Goal: Information Seeking & Learning: Learn about a topic

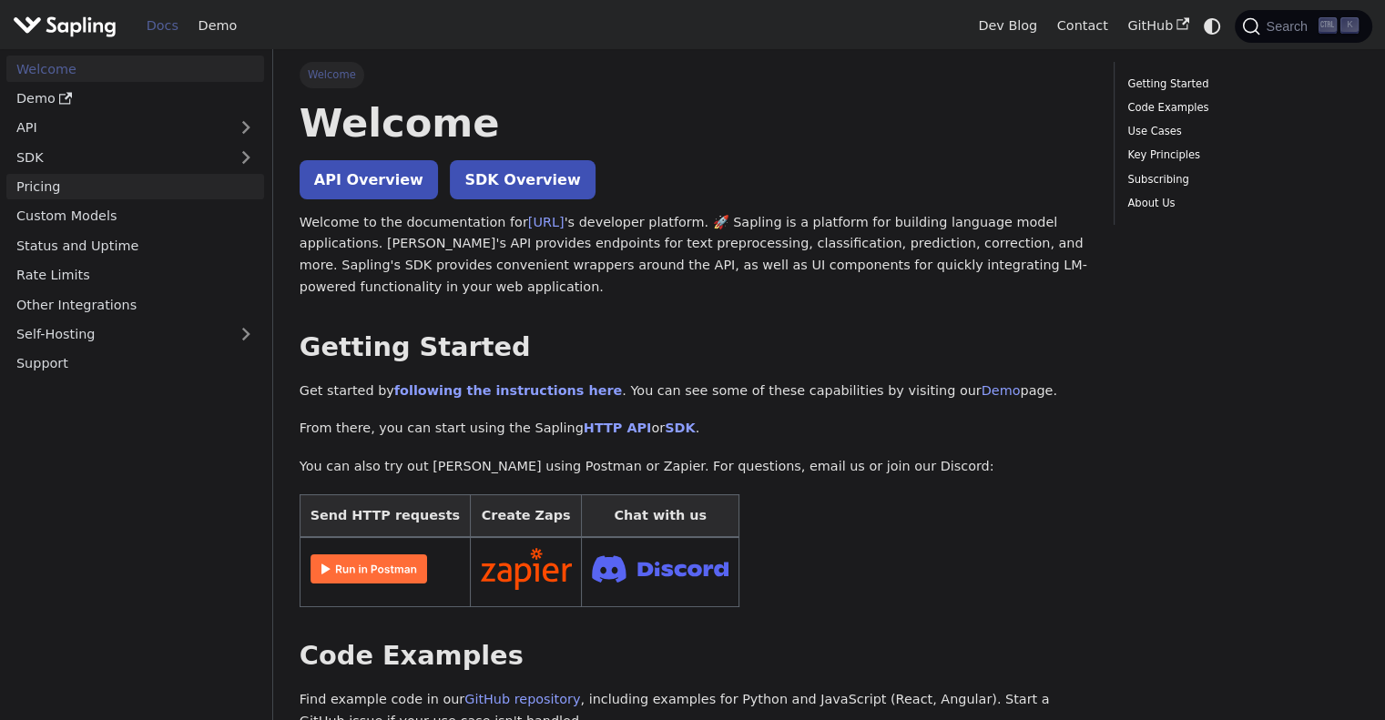
click at [204, 194] on link "Pricing" at bounding box center [135, 187] width 258 height 26
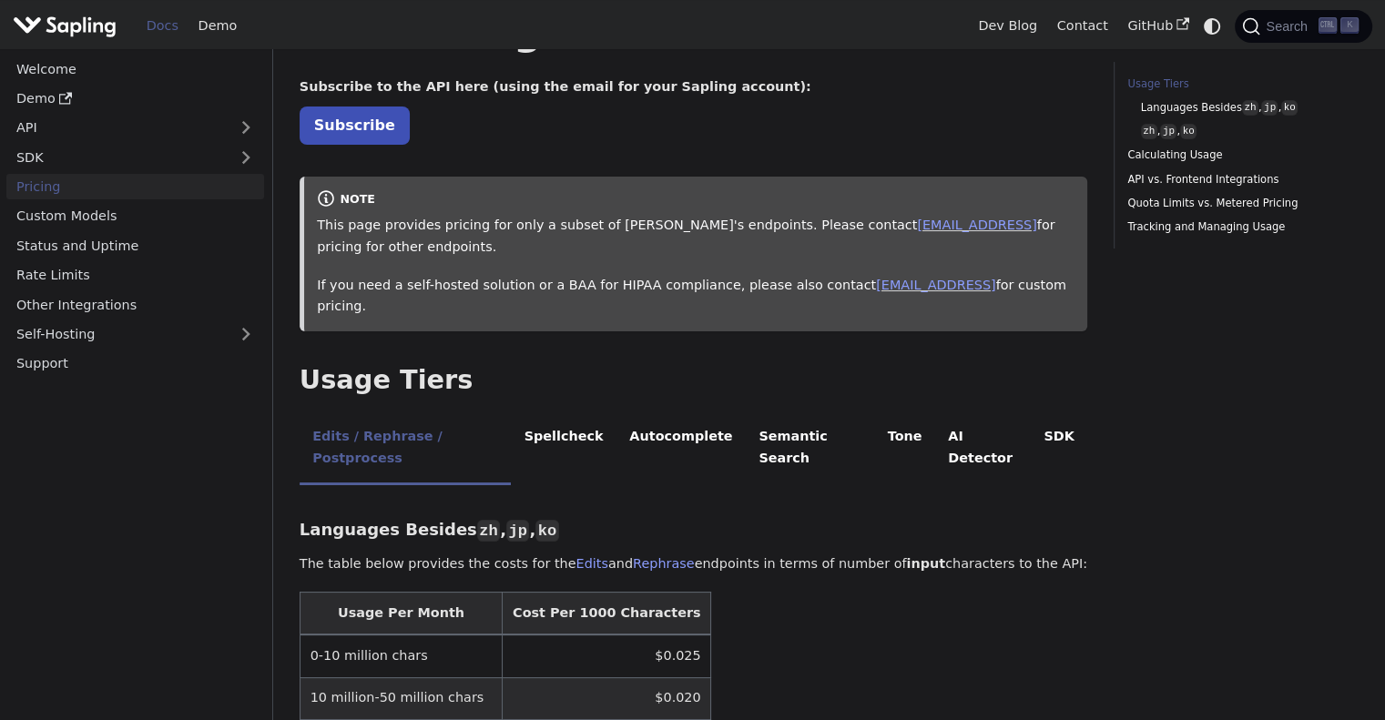
scroll to position [273, 0]
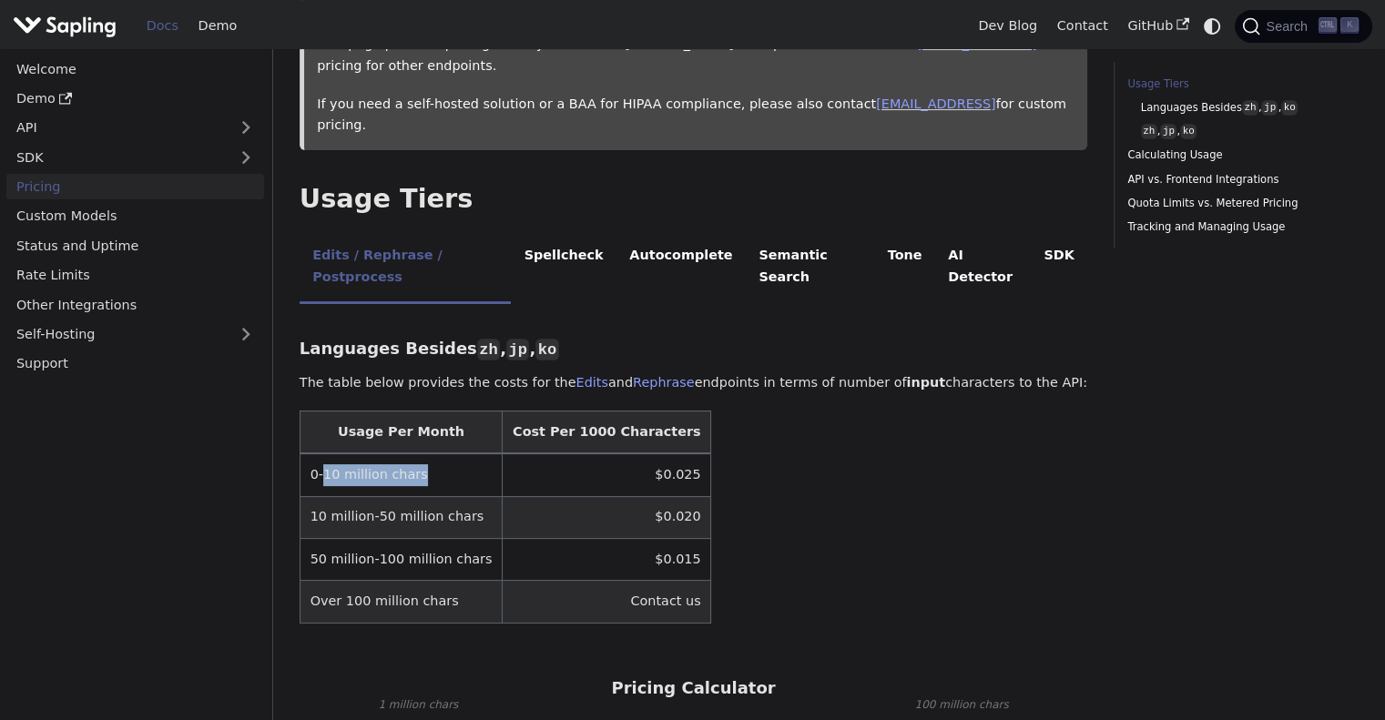
drag, startPoint x: 321, startPoint y: 408, endPoint x: 416, endPoint y: 417, distance: 95.1
click at [416, 454] on td "0-10 million chars" at bounding box center [401, 475] width 202 height 43
copy td "10 million chars"
click at [716, 416] on table "Usage Per Month Cost Per 1000 Characters 0-10 million chars $0.025 10 million-5…" at bounding box center [694, 517] width 788 height 213
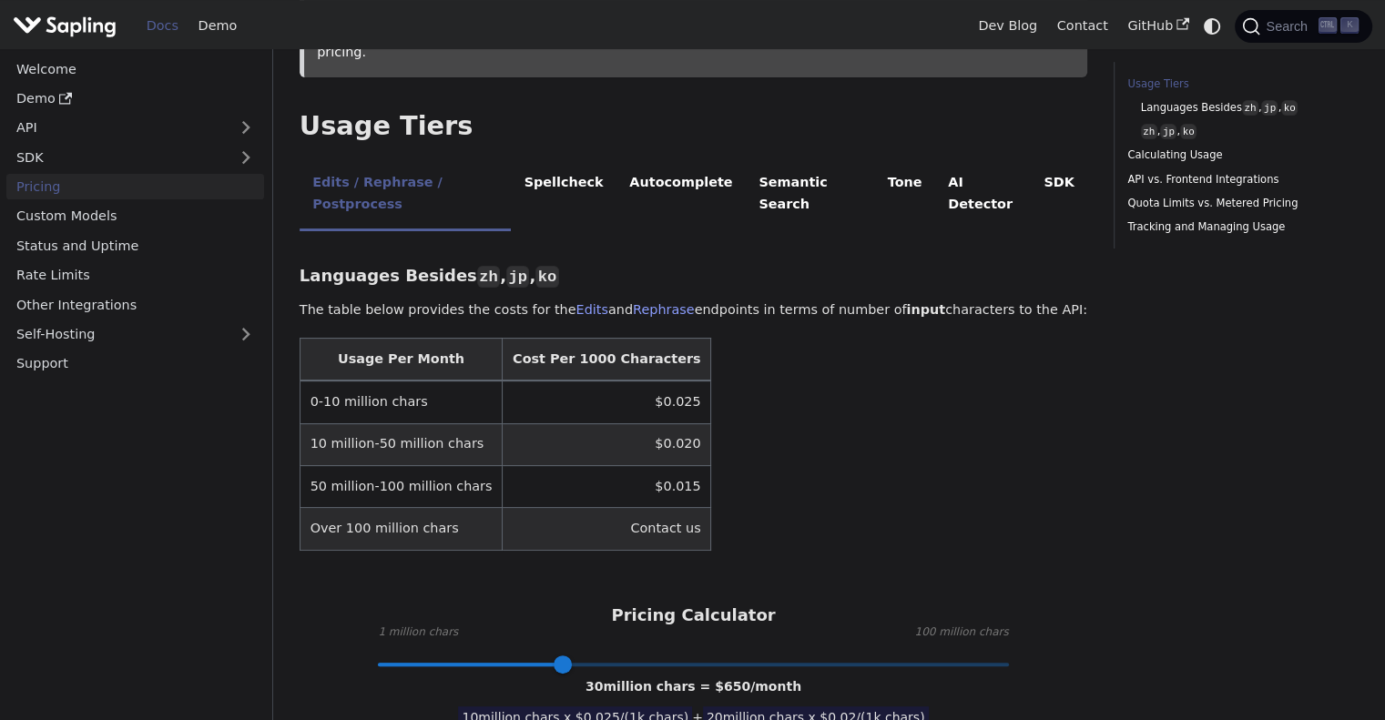
scroll to position [455, 0]
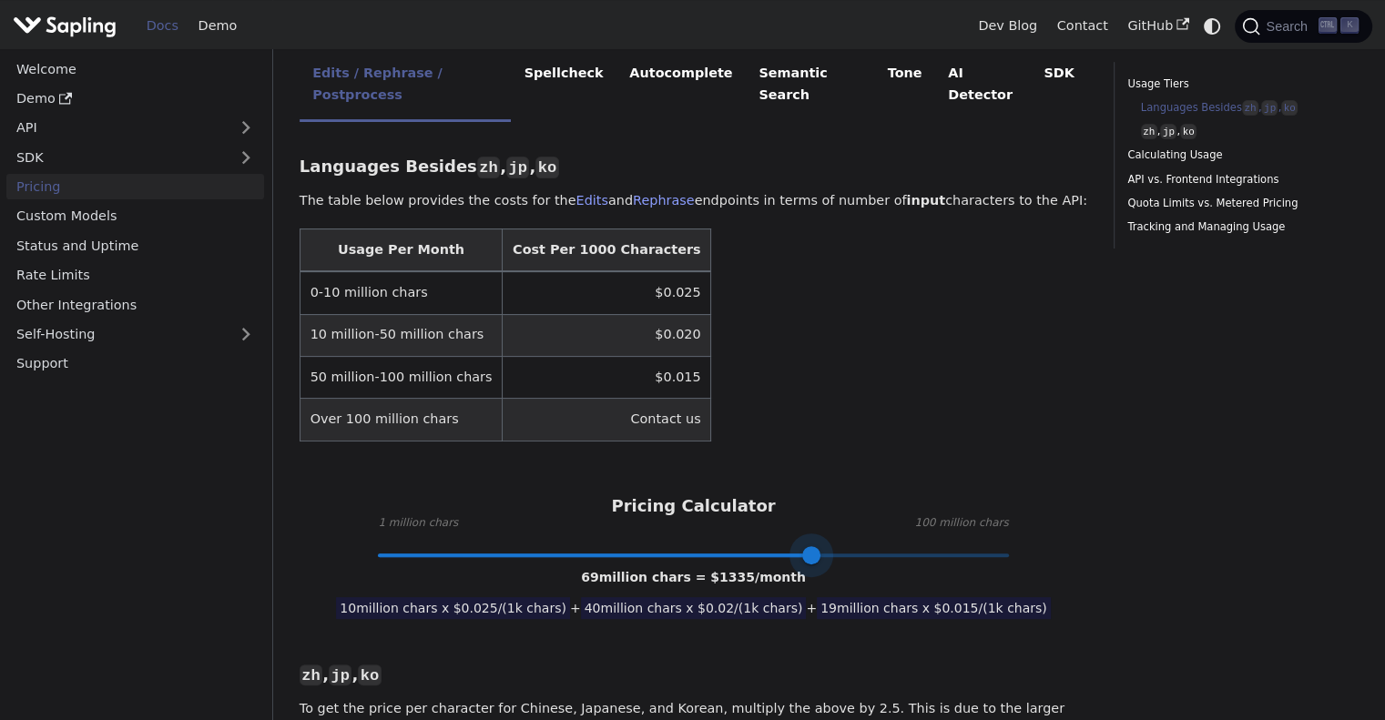
type input "100"
drag, startPoint x: 587, startPoint y: 488, endPoint x: 1061, endPoint y: 515, distance: 474.3
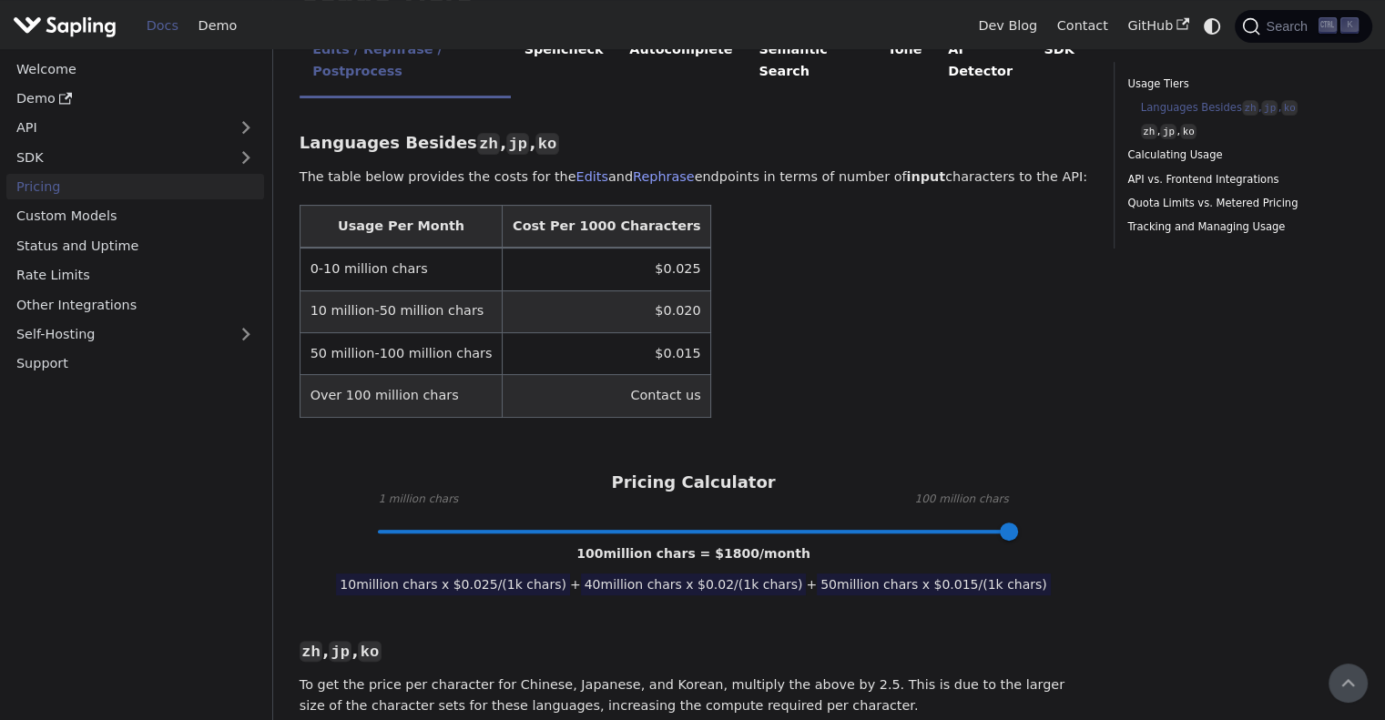
scroll to position [364, 0]
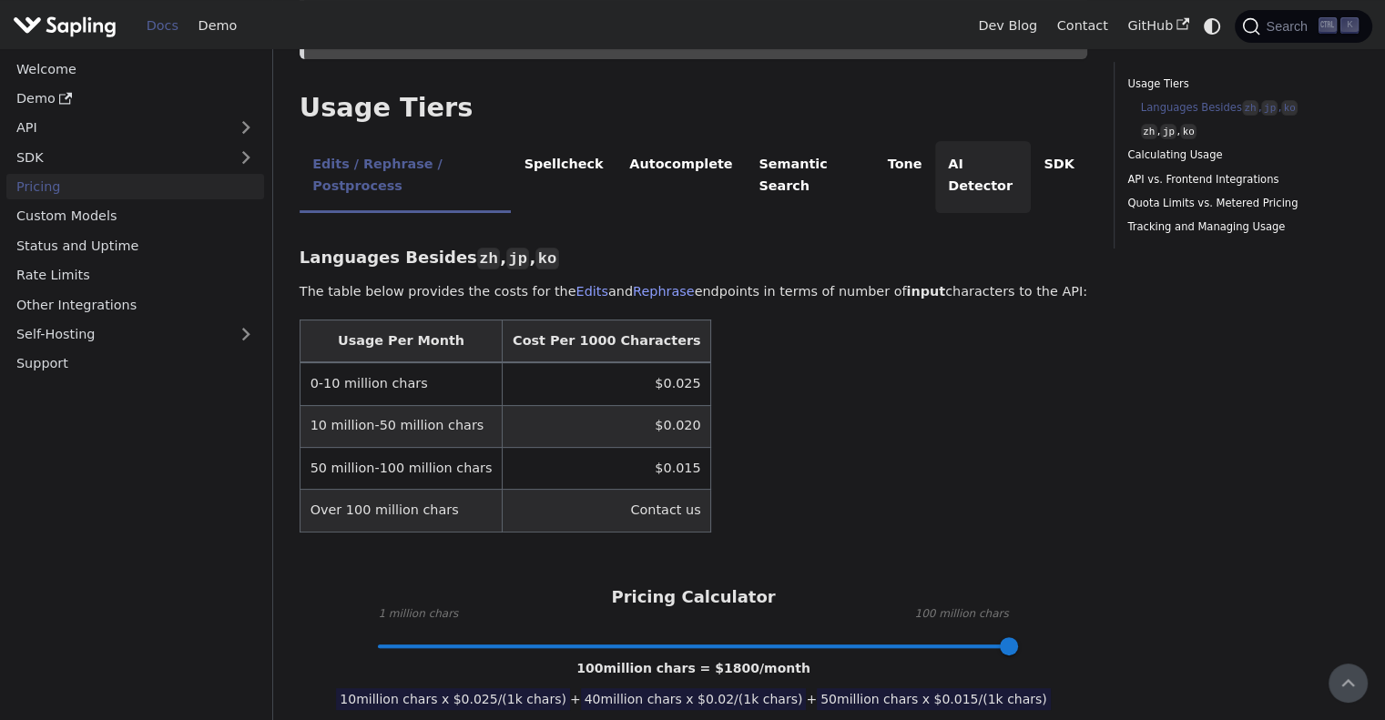
click at [935, 141] on li "AI Detector" at bounding box center [983, 177] width 96 height 72
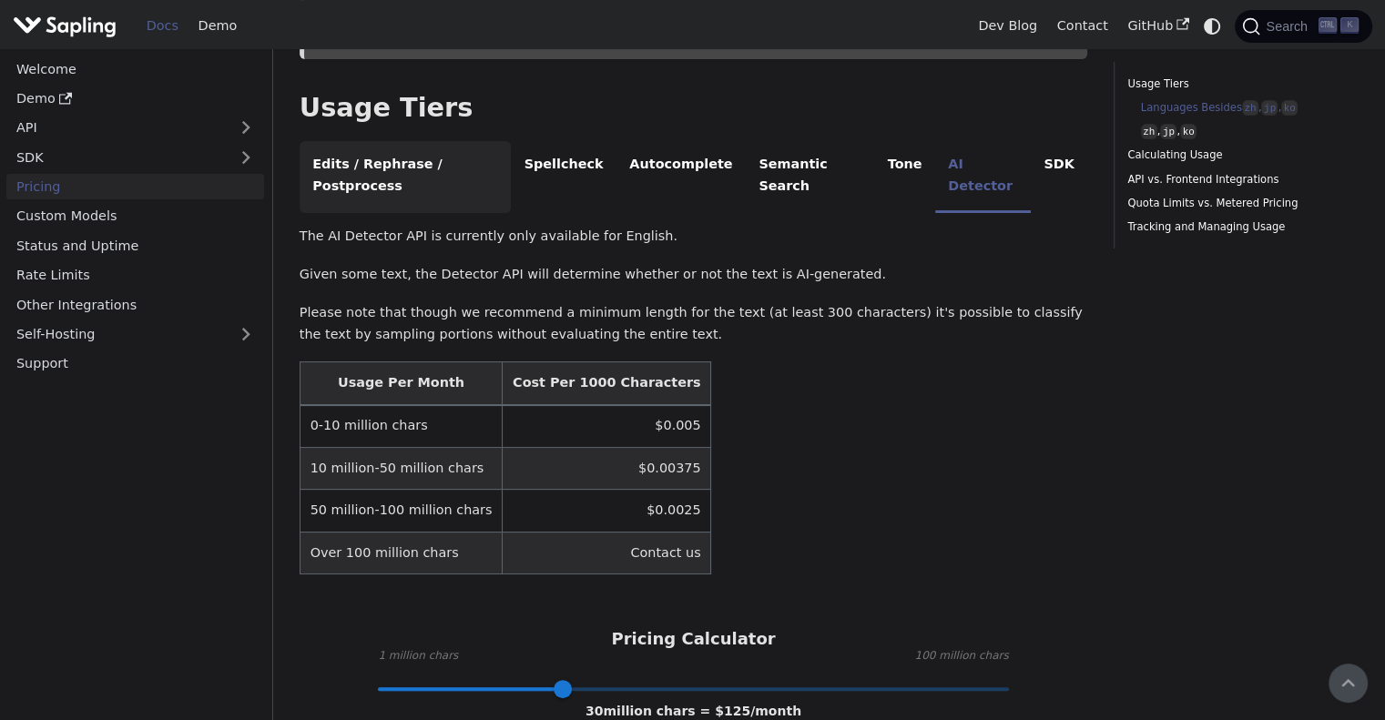
click at [368, 141] on li "Edits / Rephrase / Postprocess" at bounding box center [405, 177] width 211 height 72
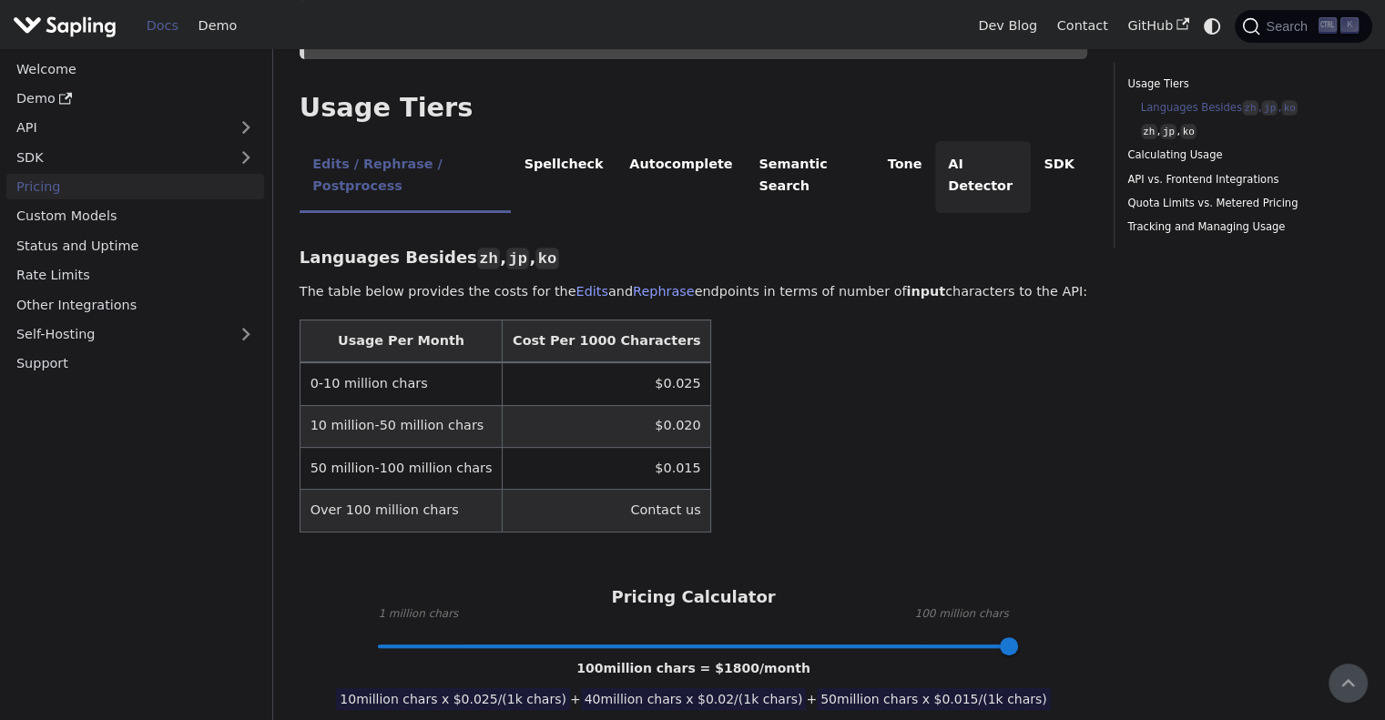
click at [935, 141] on li "AI Detector" at bounding box center [983, 177] width 96 height 72
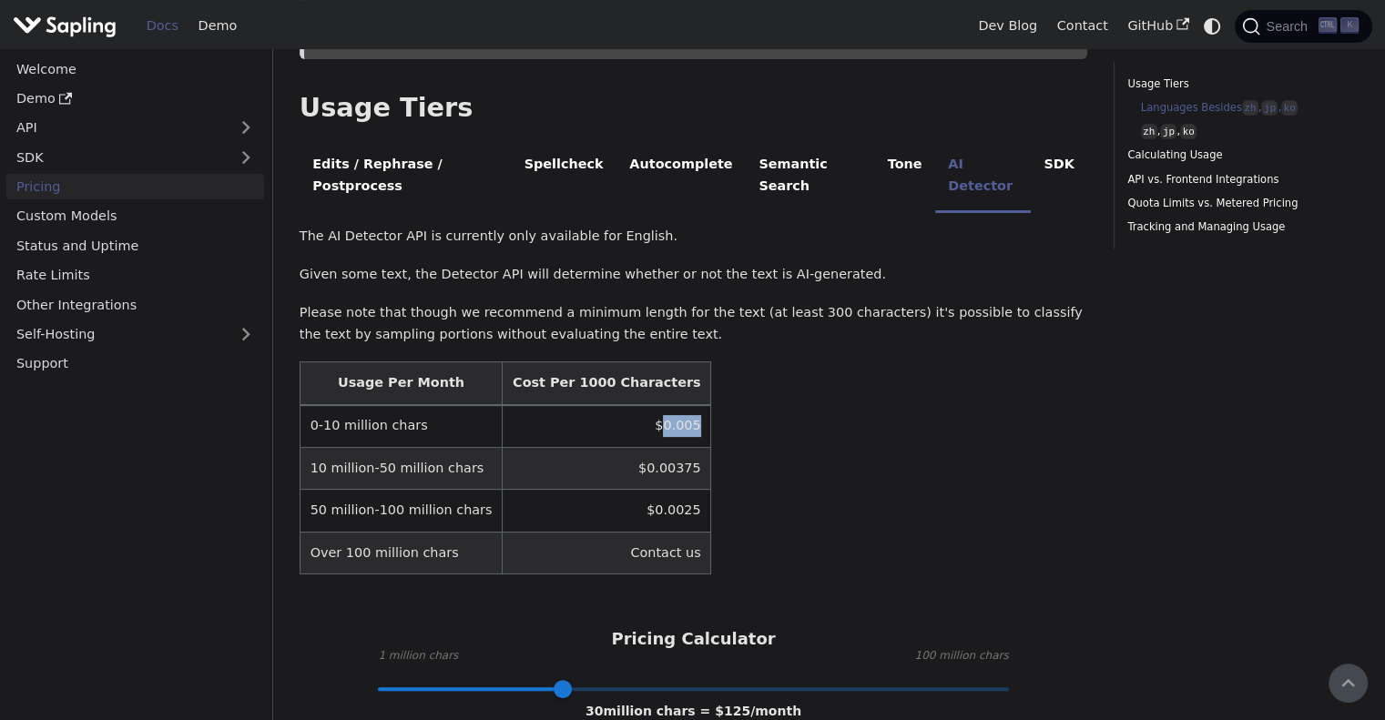
drag, startPoint x: 645, startPoint y: 360, endPoint x: 615, endPoint y: 360, distance: 30.1
click at [615, 405] on td "$0.005" at bounding box center [607, 426] width 209 height 43
copy td "0.005"
click at [612, 490] on td "$0.0025" at bounding box center [607, 511] width 209 height 42
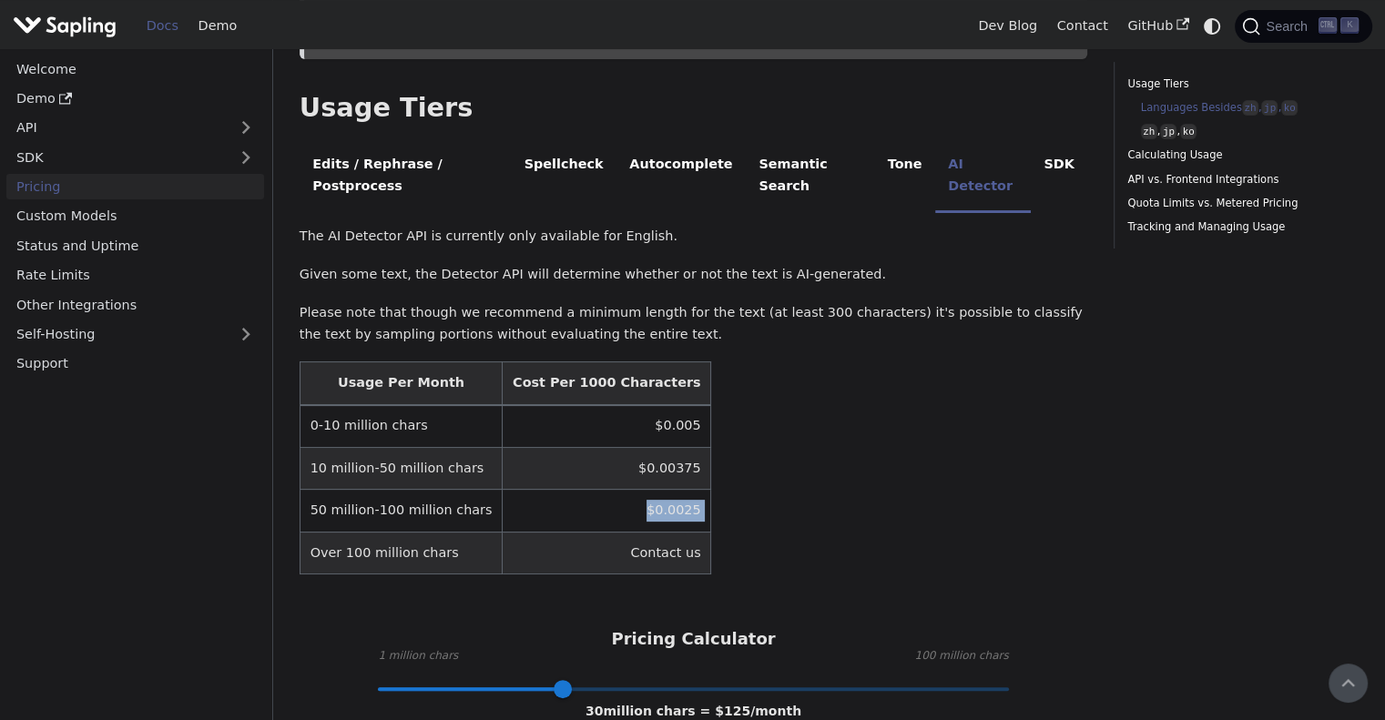
click at [612, 490] on td "$0.0025" at bounding box center [607, 511] width 209 height 42
click at [607, 490] on td "$0.0025" at bounding box center [607, 511] width 209 height 42
drag, startPoint x: 612, startPoint y: 441, endPoint x: 643, endPoint y: 444, distance: 31.1
click at [643, 490] on td "$0.0025" at bounding box center [607, 511] width 209 height 42
copy td "0.0025"
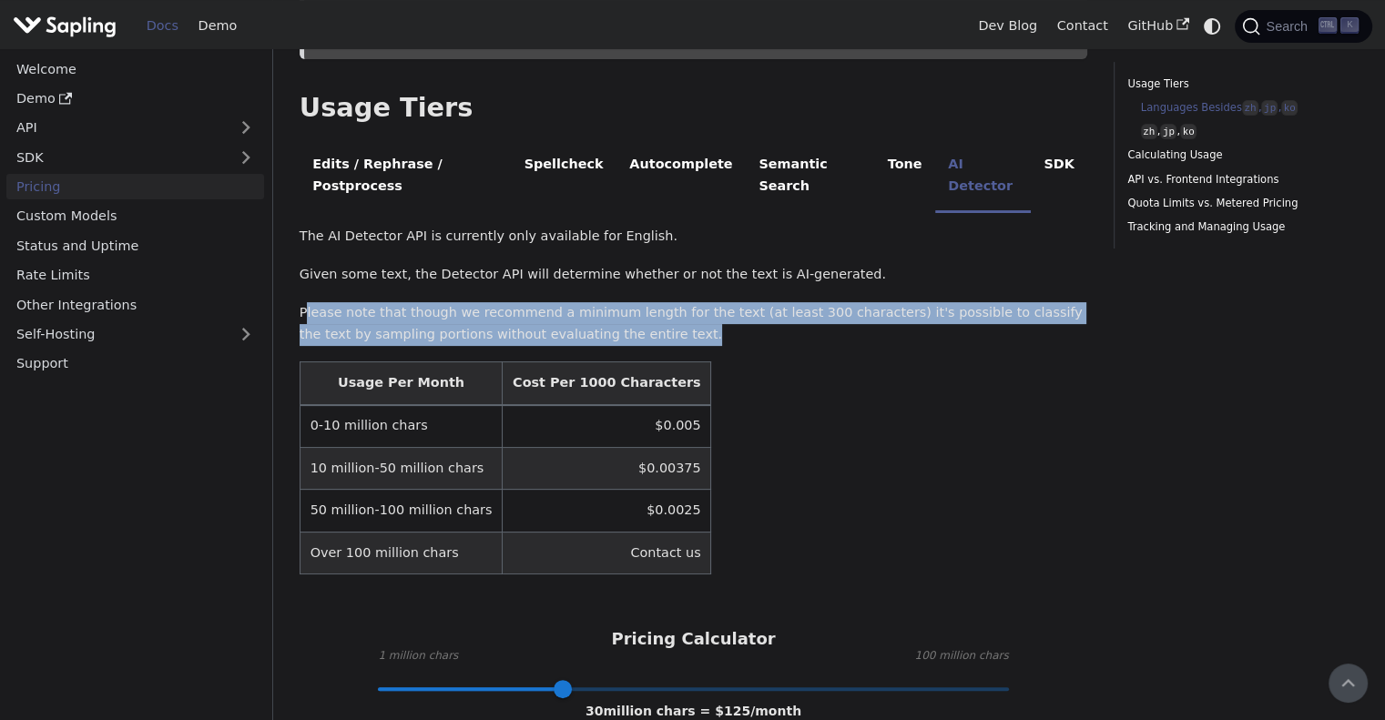
drag, startPoint x: 307, startPoint y: 240, endPoint x: 644, endPoint y: 262, distance: 337.7
click at [641, 302] on p "Please note that though we recommend a minimum length for the text (at least 30…" at bounding box center [694, 324] width 788 height 44
click at [644, 302] on p "Please note that though we recommend a minimum length for the text (at least 30…" at bounding box center [694, 324] width 788 height 44
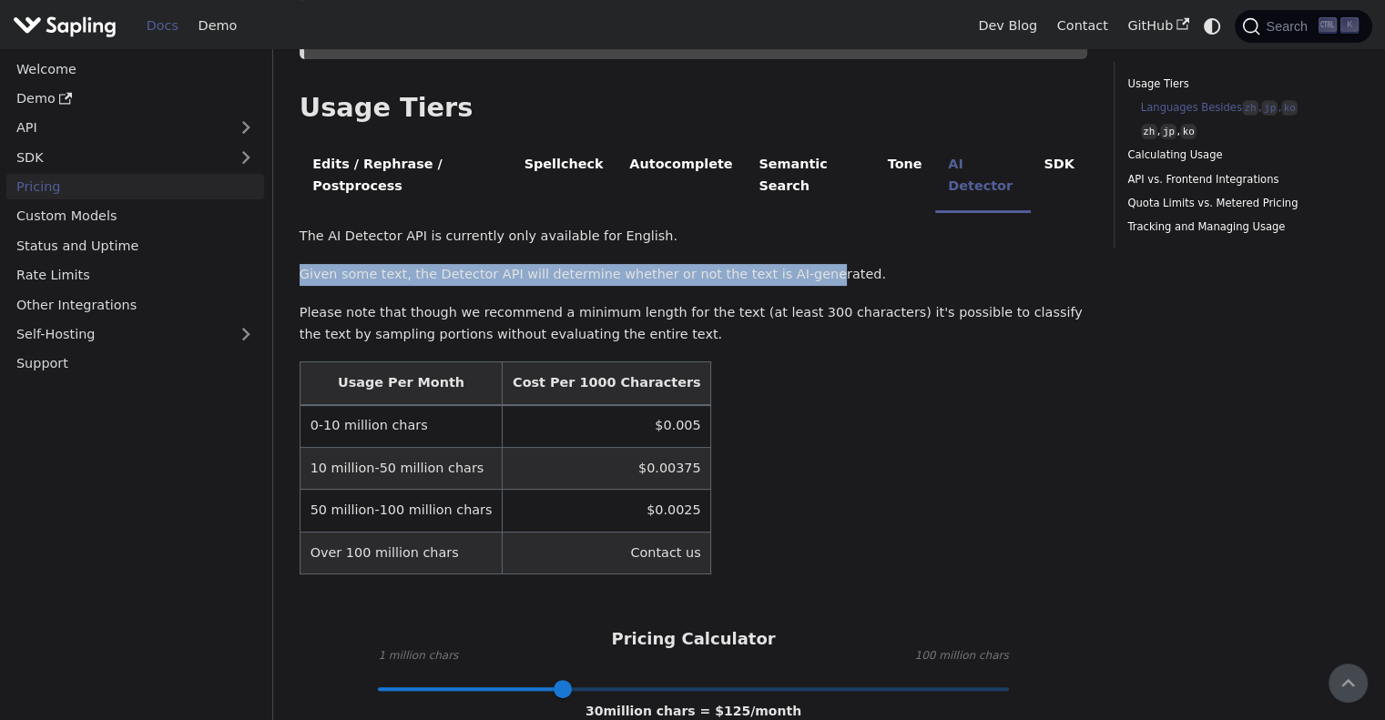
drag, startPoint x: 282, startPoint y: 208, endPoint x: 786, endPoint y: 213, distance: 503.6
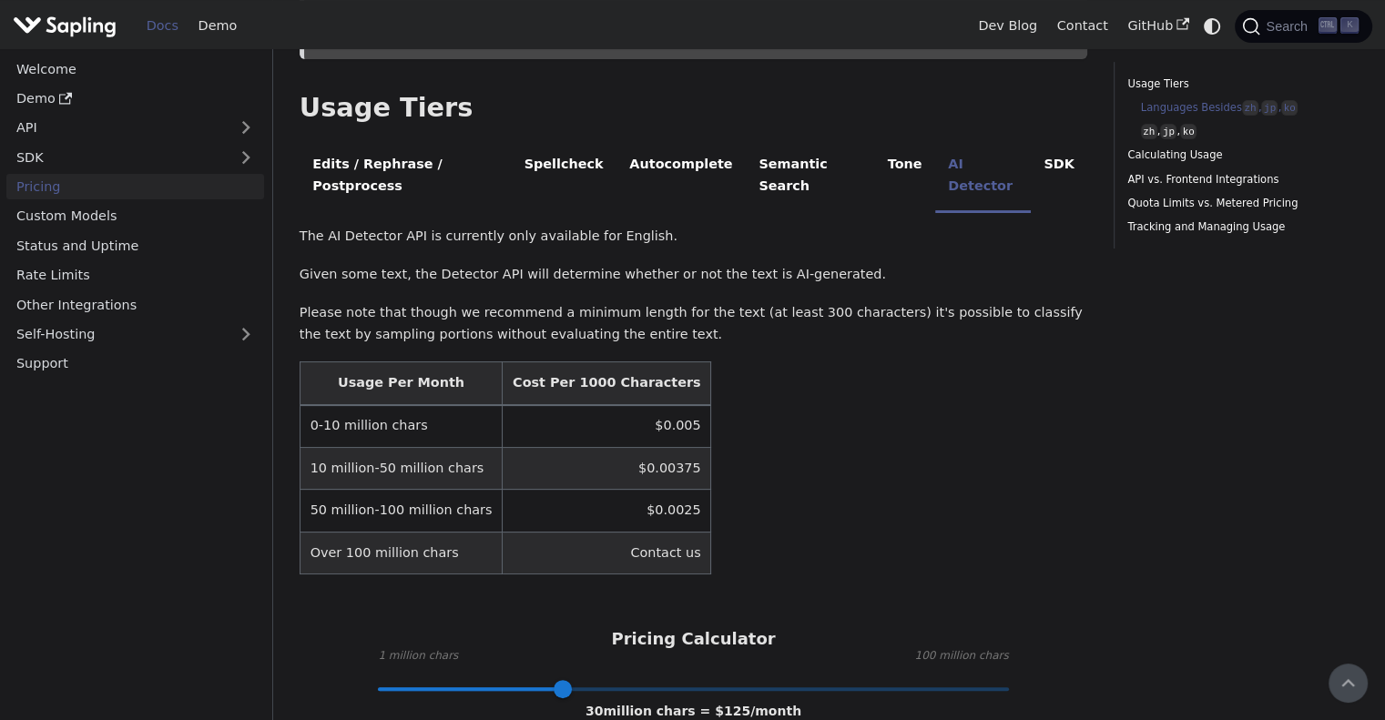
click at [800, 264] on p "Given some text, the Detector API will determine whether or not the text is AI-…" at bounding box center [694, 275] width 788 height 22
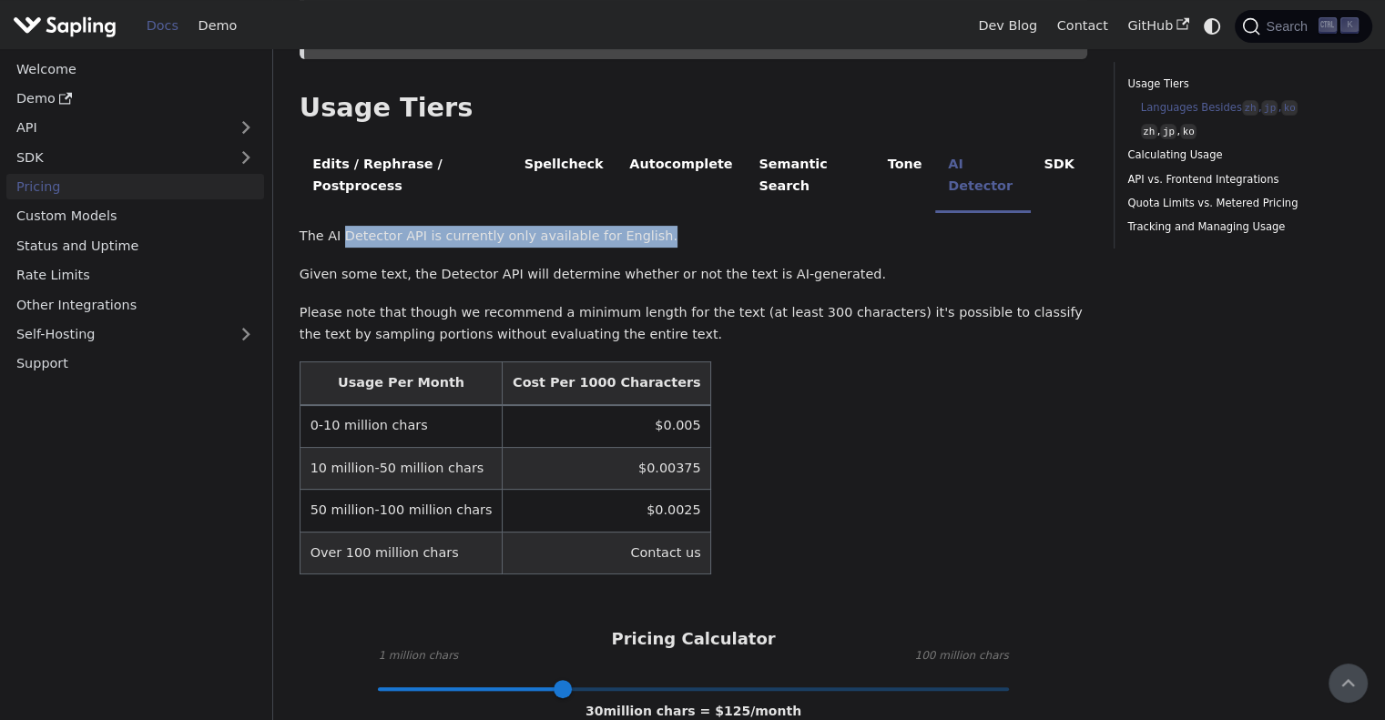
drag, startPoint x: 390, startPoint y: 176, endPoint x: 656, endPoint y: 177, distance: 265.9
click at [656, 226] on p "The AI Detector API is currently only available for English." at bounding box center [694, 237] width 788 height 22
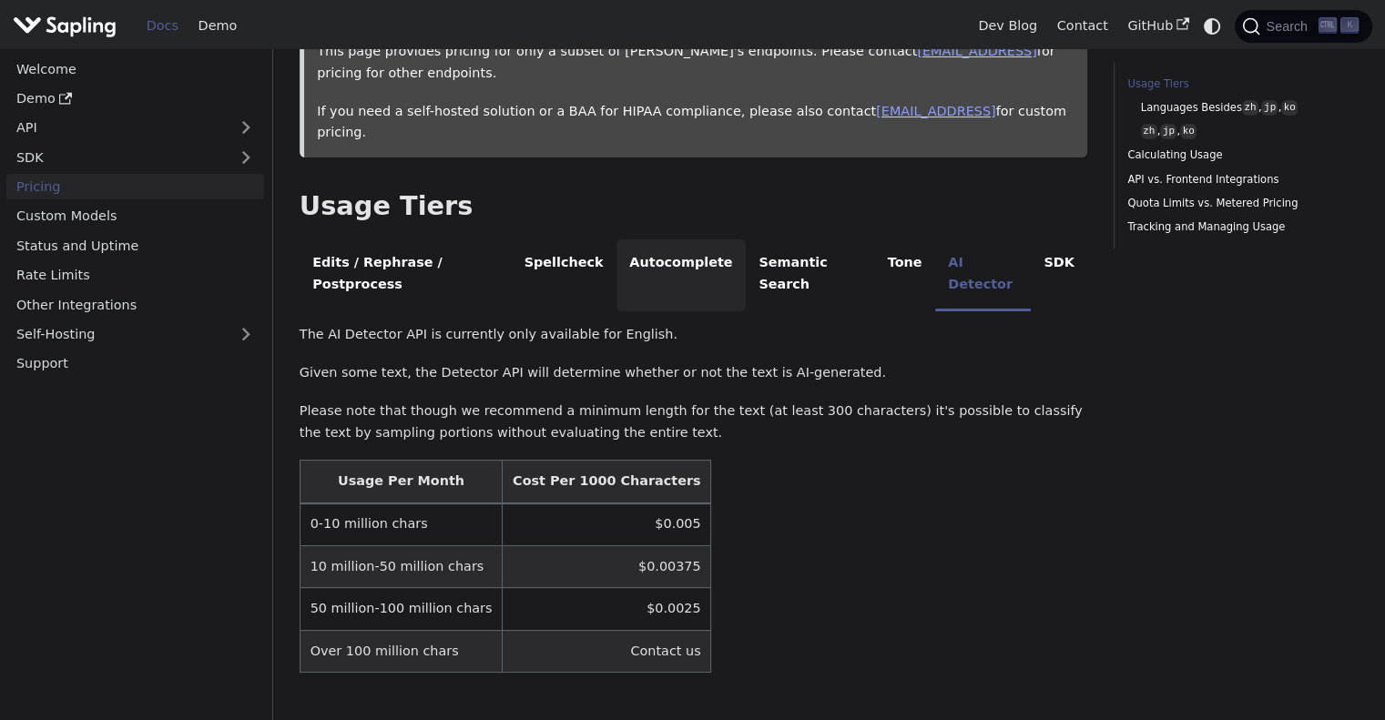
scroll to position [273, 0]
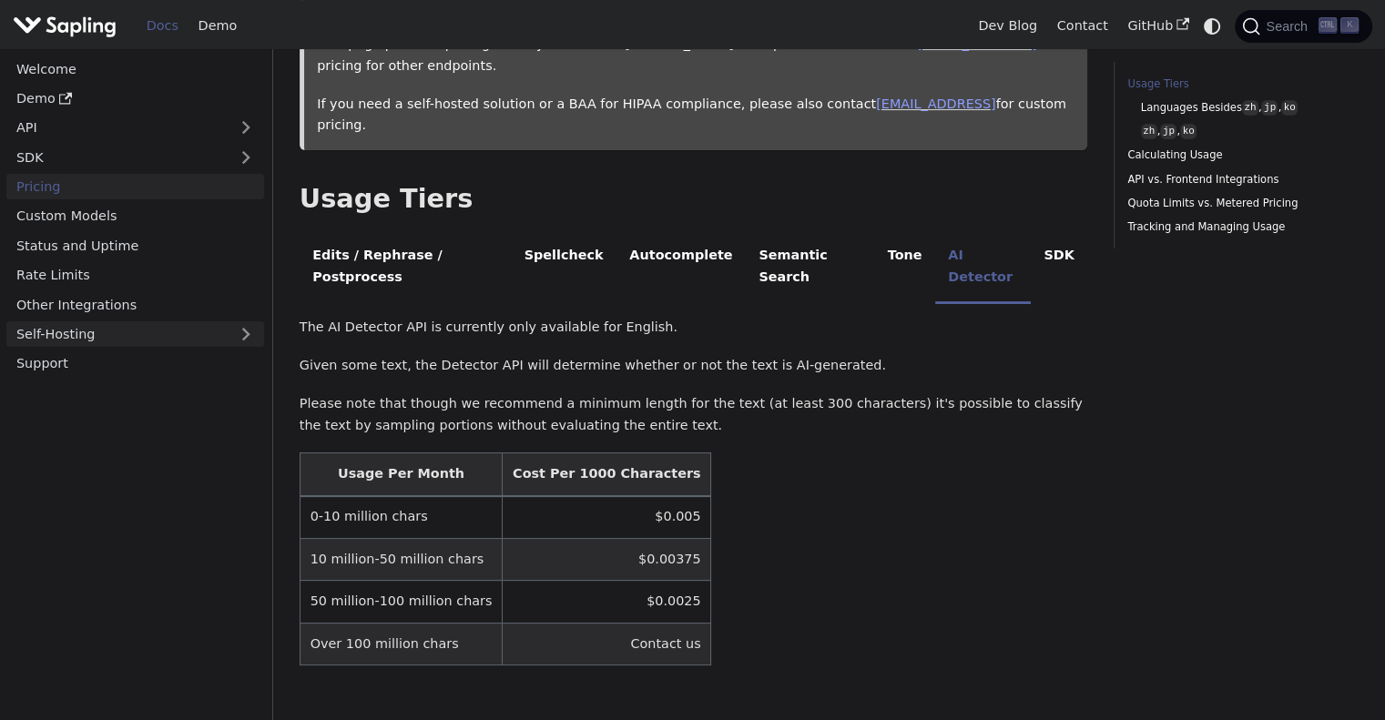
click at [242, 335] on link "Self-Hosting" at bounding box center [135, 334] width 258 height 26
click at [206, 396] on link "Hosting Integrations" at bounding box center [140, 393] width 248 height 26
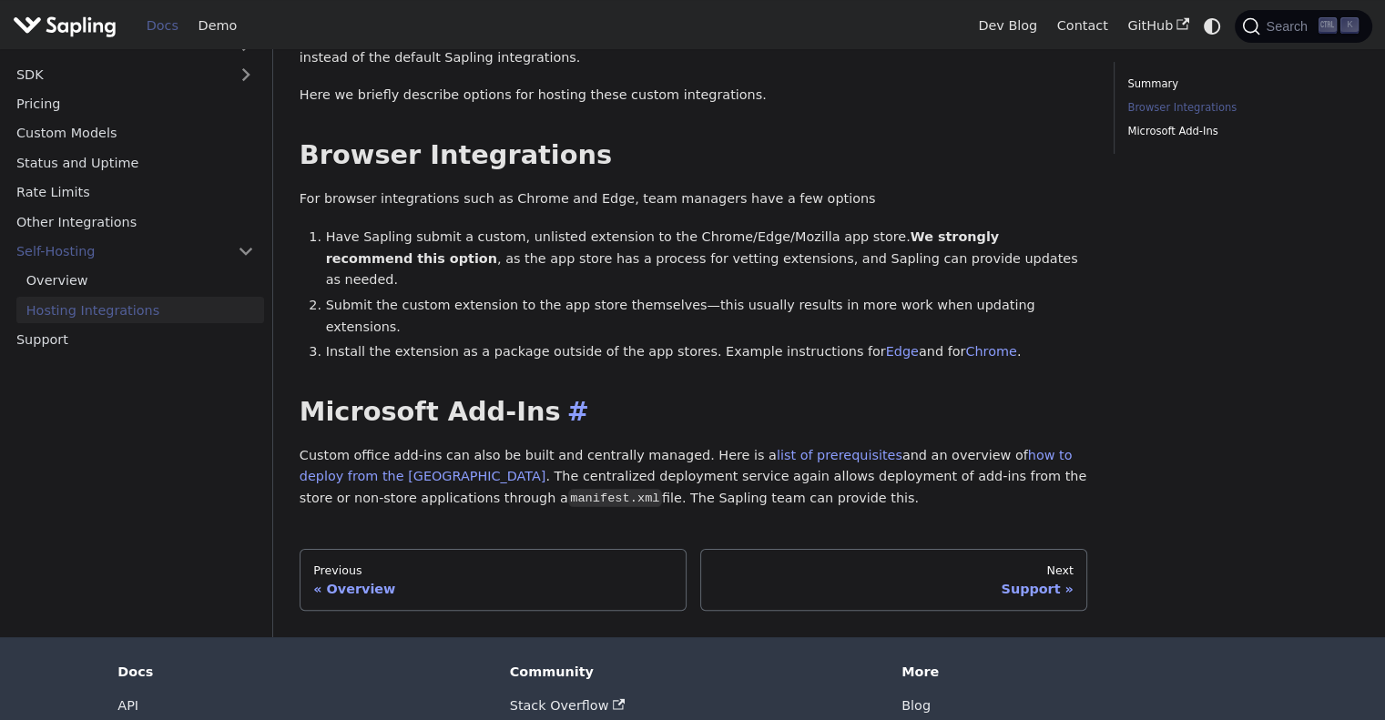
scroll to position [182, 0]
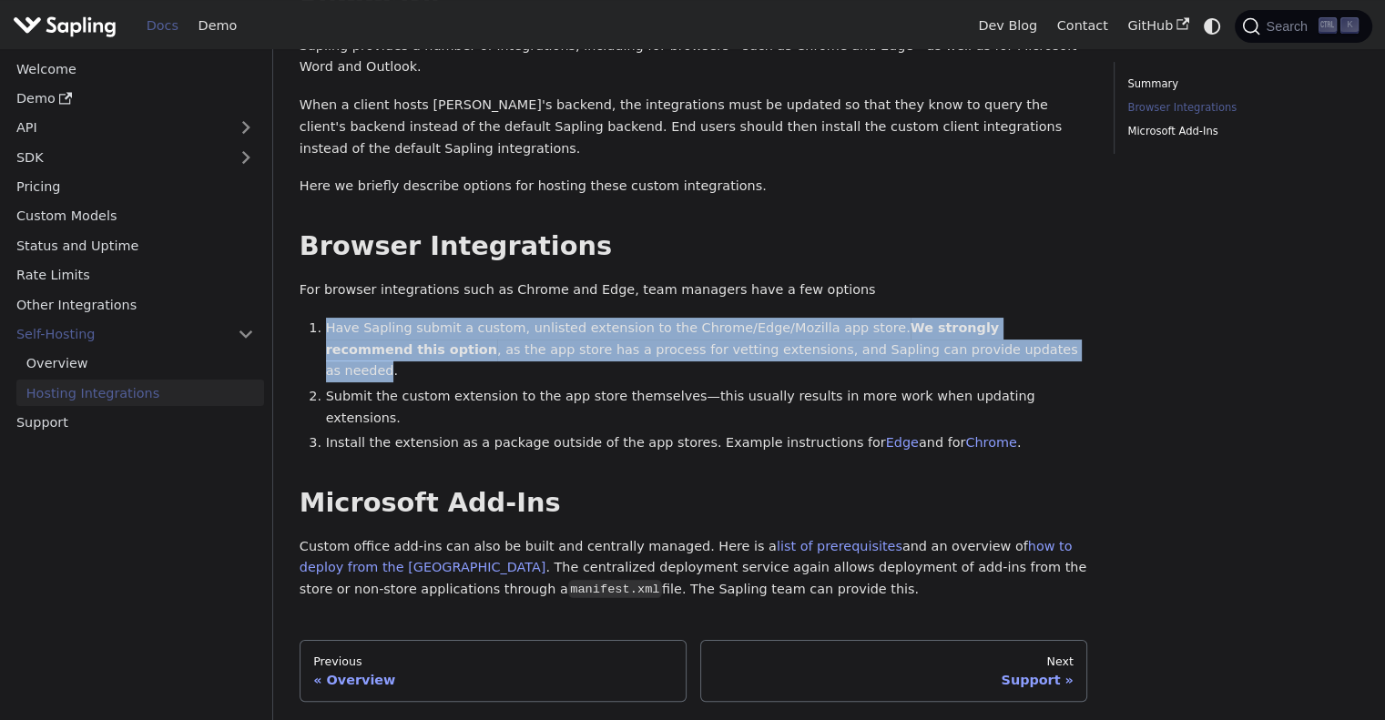
drag, startPoint x: 327, startPoint y: 310, endPoint x: 872, endPoint y: 335, distance: 546.1
click at [872, 335] on li "Have Sapling submit a custom, unlisted extension to the Chrome/Edge/Mozilla app…" at bounding box center [707, 350] width 762 height 65
click at [178, 262] on link "Rate Limits" at bounding box center [135, 275] width 258 height 26
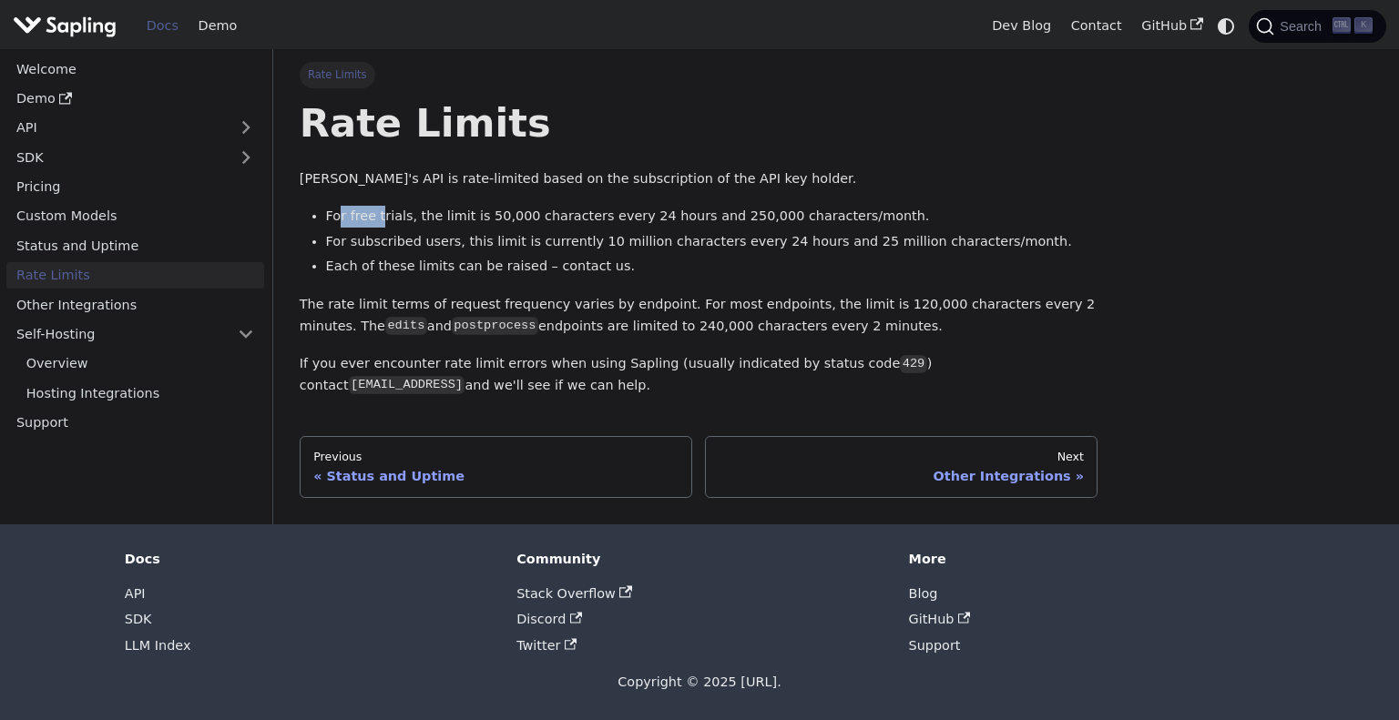
drag, startPoint x: 350, startPoint y: 216, endPoint x: 397, endPoint y: 216, distance: 47.4
click at [382, 216] on li "For free trials, the limit is 50,000 characters every 24 hours and 250,000 char…" at bounding box center [712, 217] width 772 height 22
click at [405, 216] on li "For free trials, the limit is 50,000 characters every 24 hours and 250,000 char…" at bounding box center [712, 217] width 772 height 22
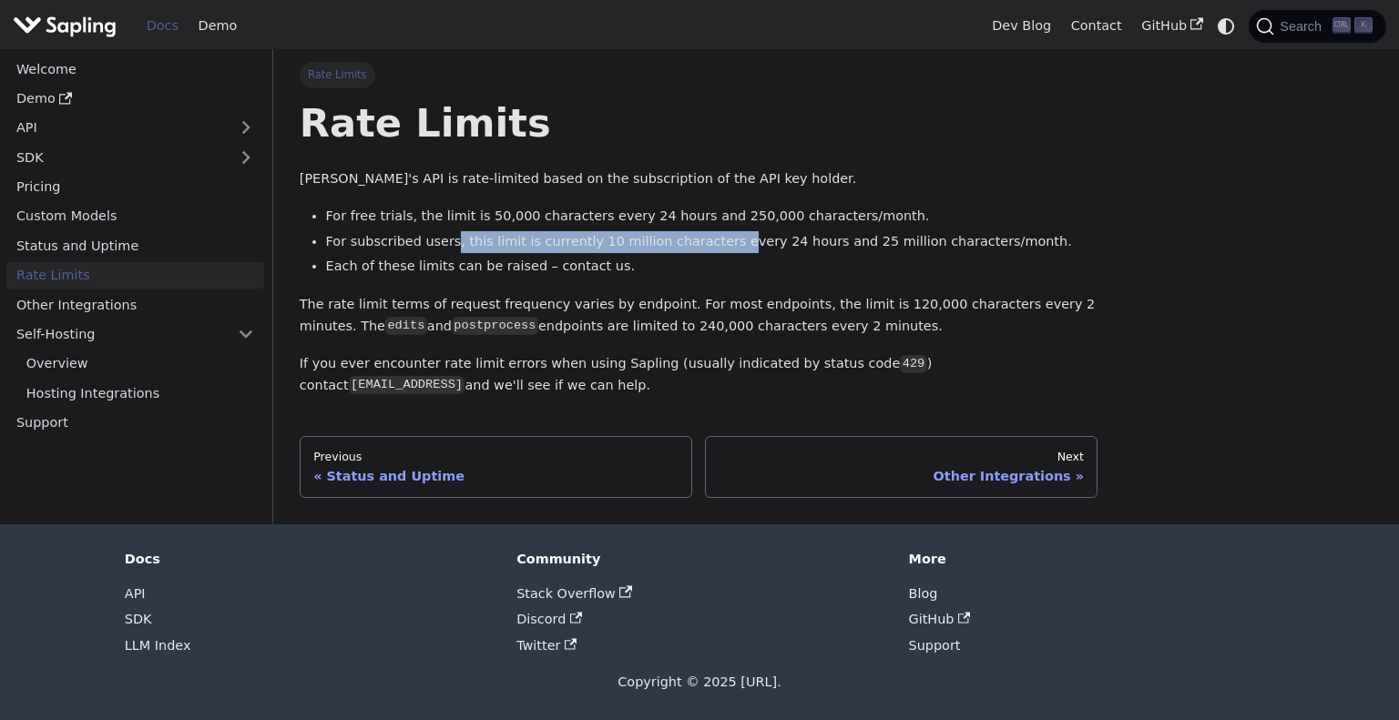
drag, startPoint x: 444, startPoint y: 240, endPoint x: 696, endPoint y: 240, distance: 252.3
click at [696, 240] on li "For subscribed users, this limit is currently 10 million characters every 24 ho…" at bounding box center [712, 242] width 772 height 22
click at [678, 265] on li "Each of these limits can be raised – contact us." at bounding box center [712, 267] width 772 height 22
drag, startPoint x: 519, startPoint y: 237, endPoint x: 586, endPoint y: 238, distance: 66.5
click at [586, 238] on li "For subscribed users, this limit is currently 10 million characters every 24 ho…" at bounding box center [712, 242] width 772 height 22
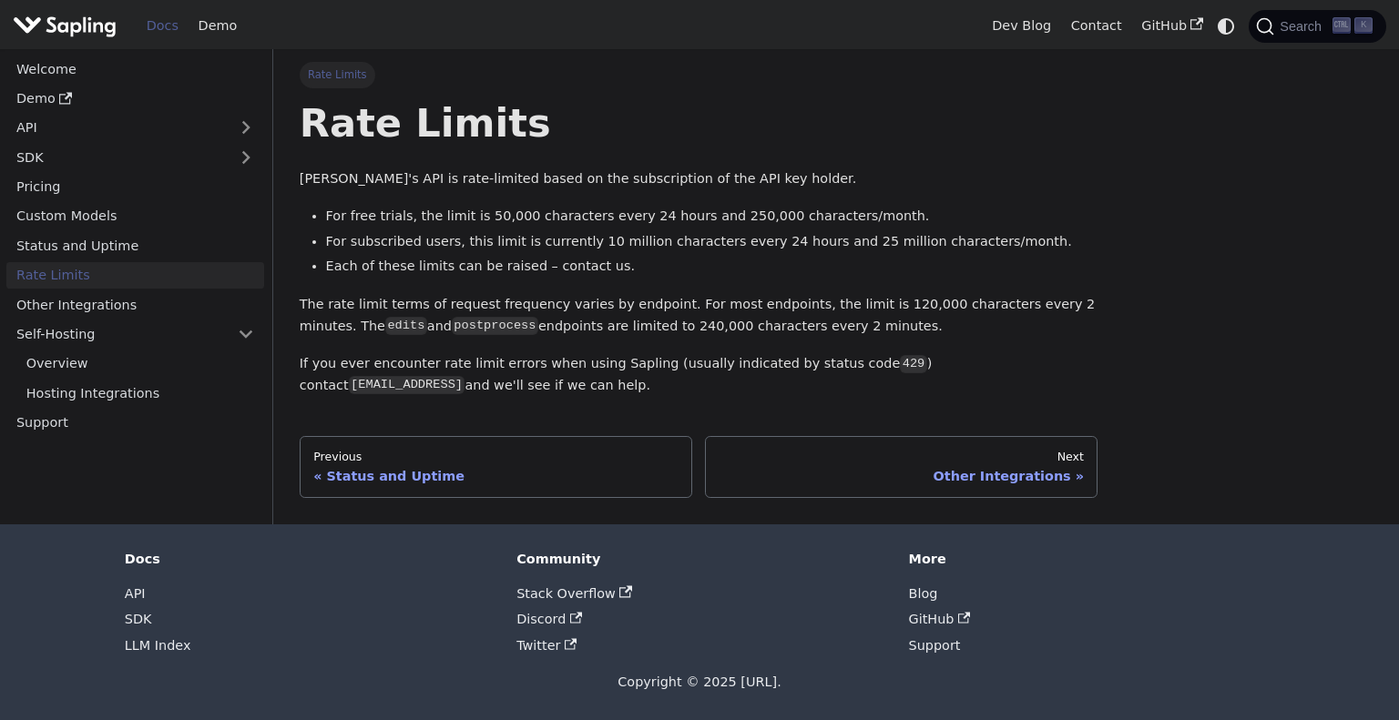
drag, startPoint x: 596, startPoint y: 244, endPoint x: 597, endPoint y: 254, distance: 10.1
click at [597, 248] on li "For subscribed users, this limit is currently 10 million characters every 24 ho…" at bounding box center [712, 242] width 772 height 22
click at [102, 119] on link "API" at bounding box center [116, 128] width 221 height 26
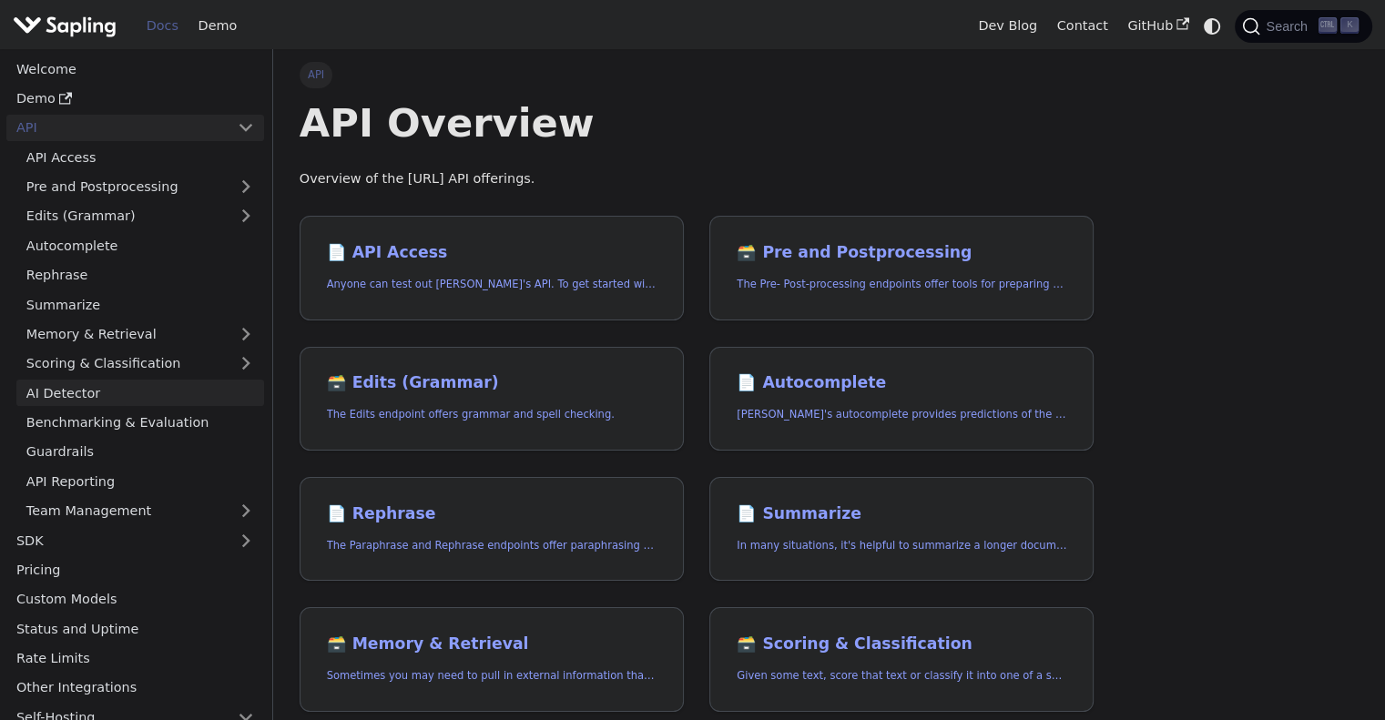
click at [177, 390] on link "AI Detector" at bounding box center [140, 393] width 248 height 26
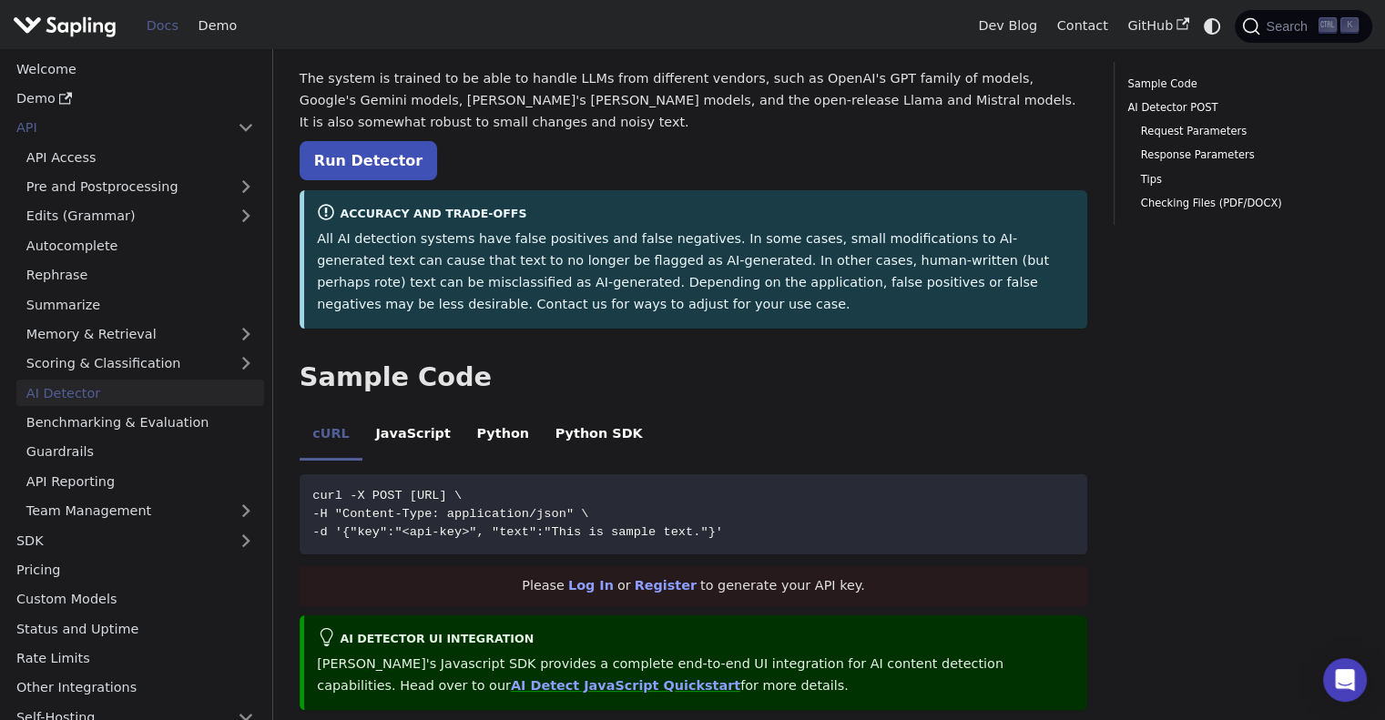
scroll to position [182, 0]
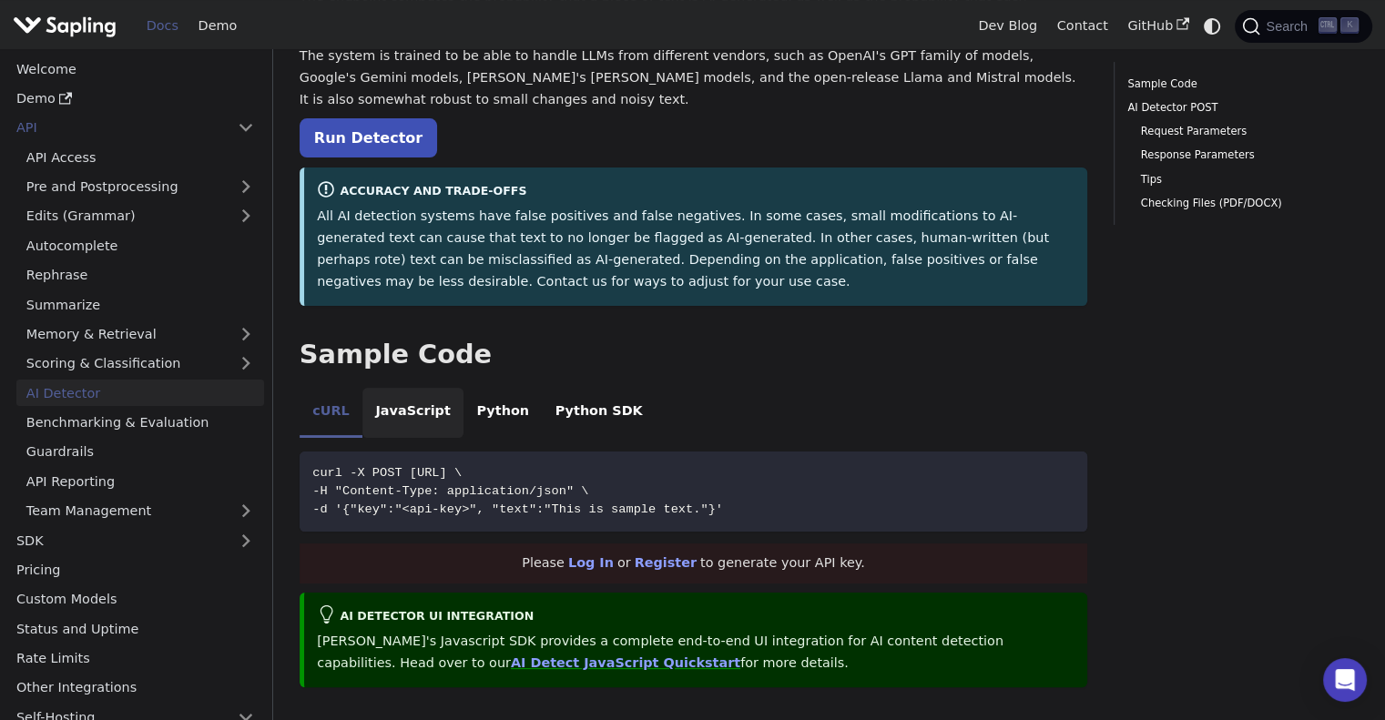
click at [399, 407] on li "JavaScript" at bounding box center [412, 413] width 101 height 51
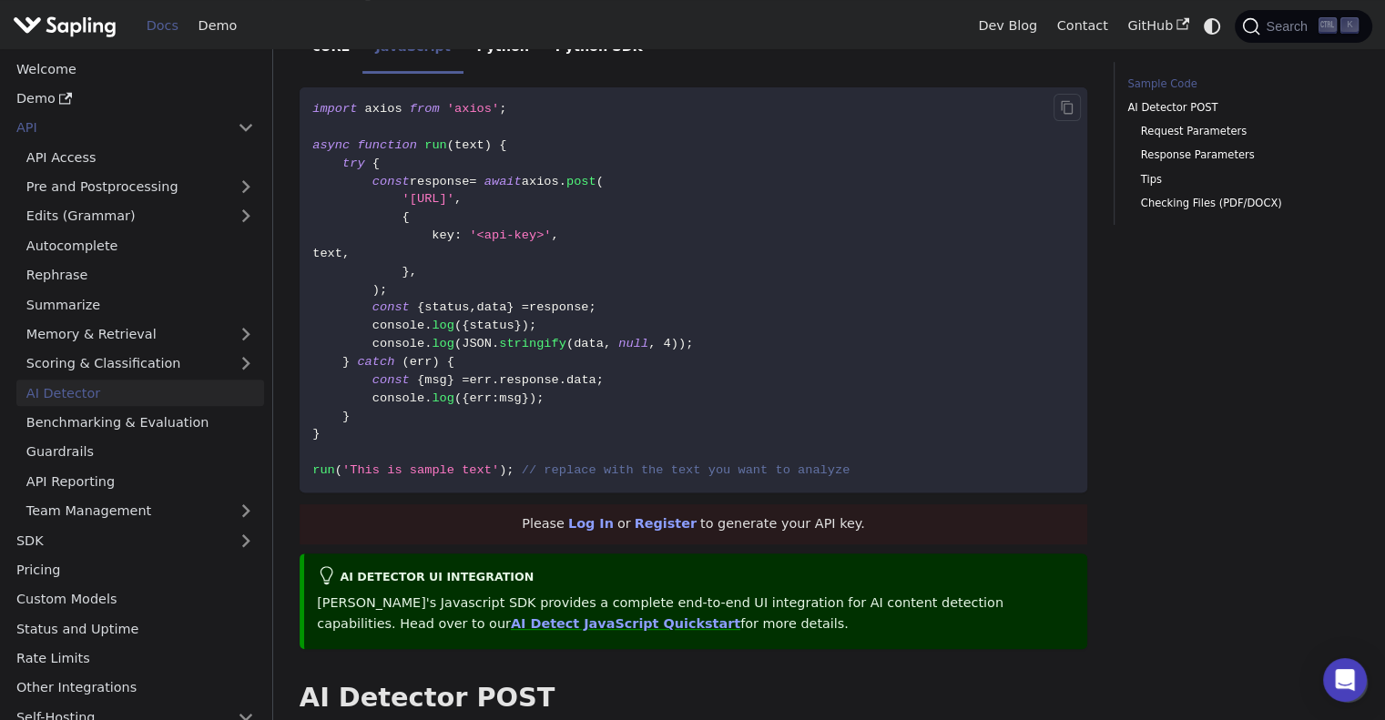
scroll to position [455, 0]
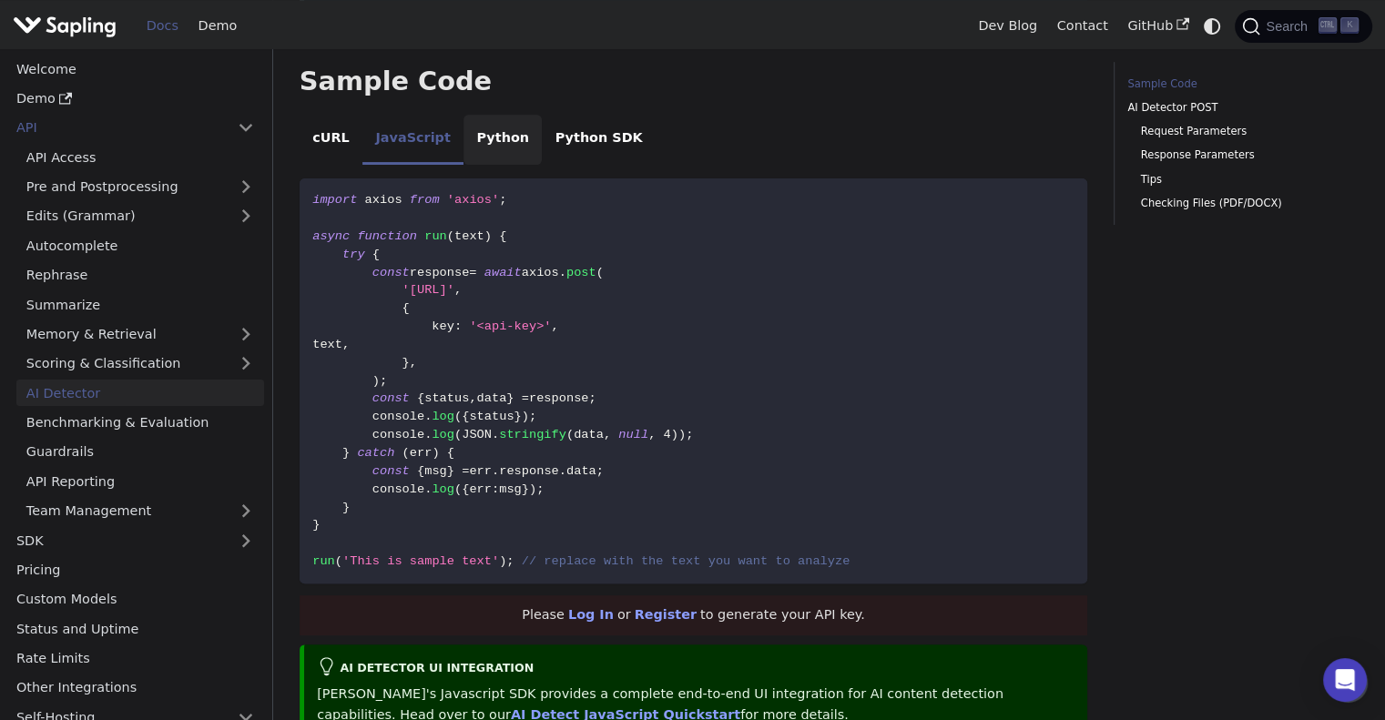
click at [484, 147] on li "Python" at bounding box center [503, 140] width 78 height 51
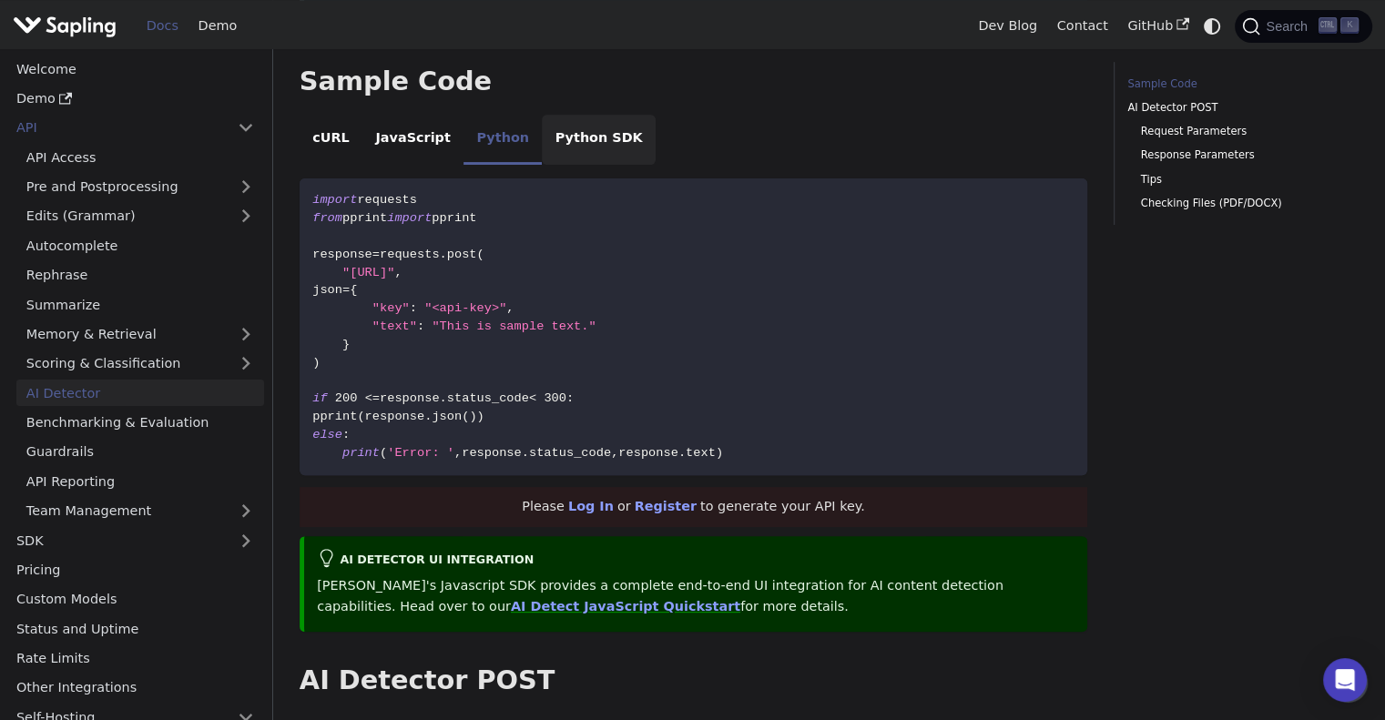
click at [565, 144] on li "Python SDK" at bounding box center [599, 140] width 114 height 51
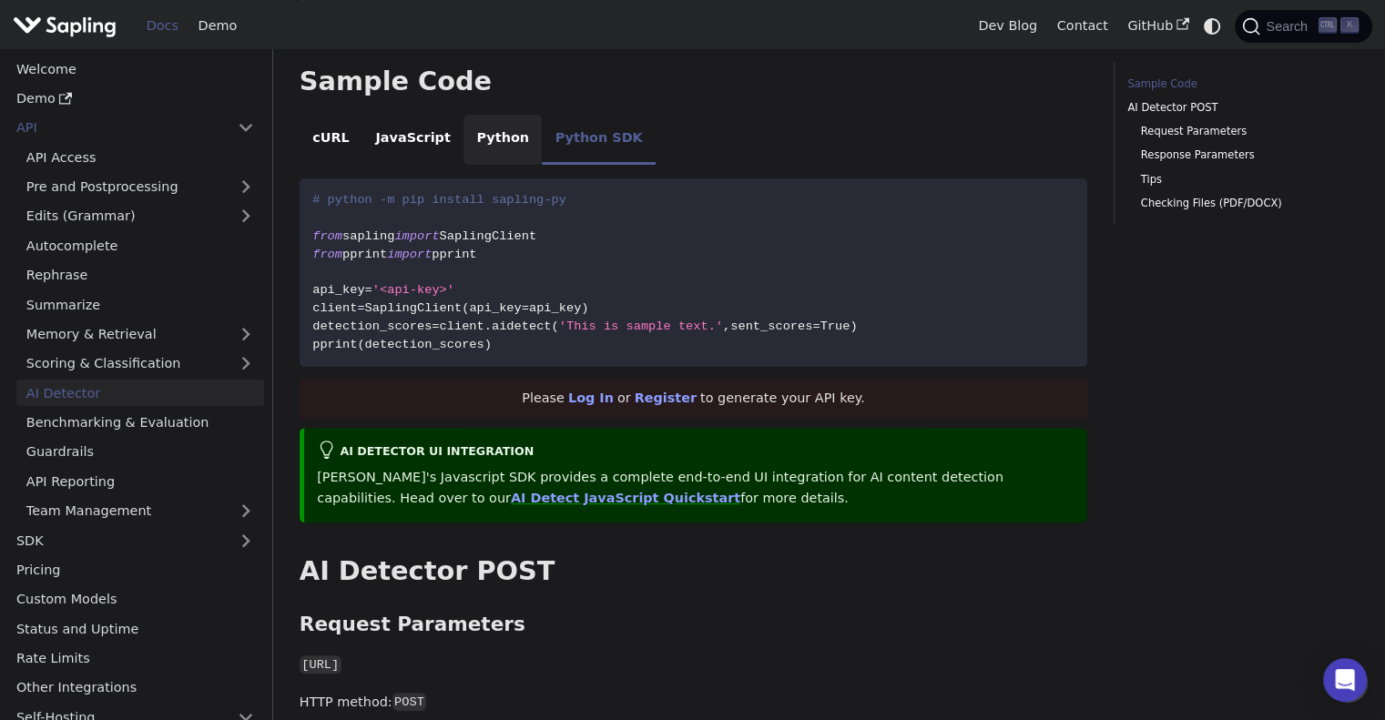
click at [495, 138] on li "Python" at bounding box center [503, 140] width 78 height 51
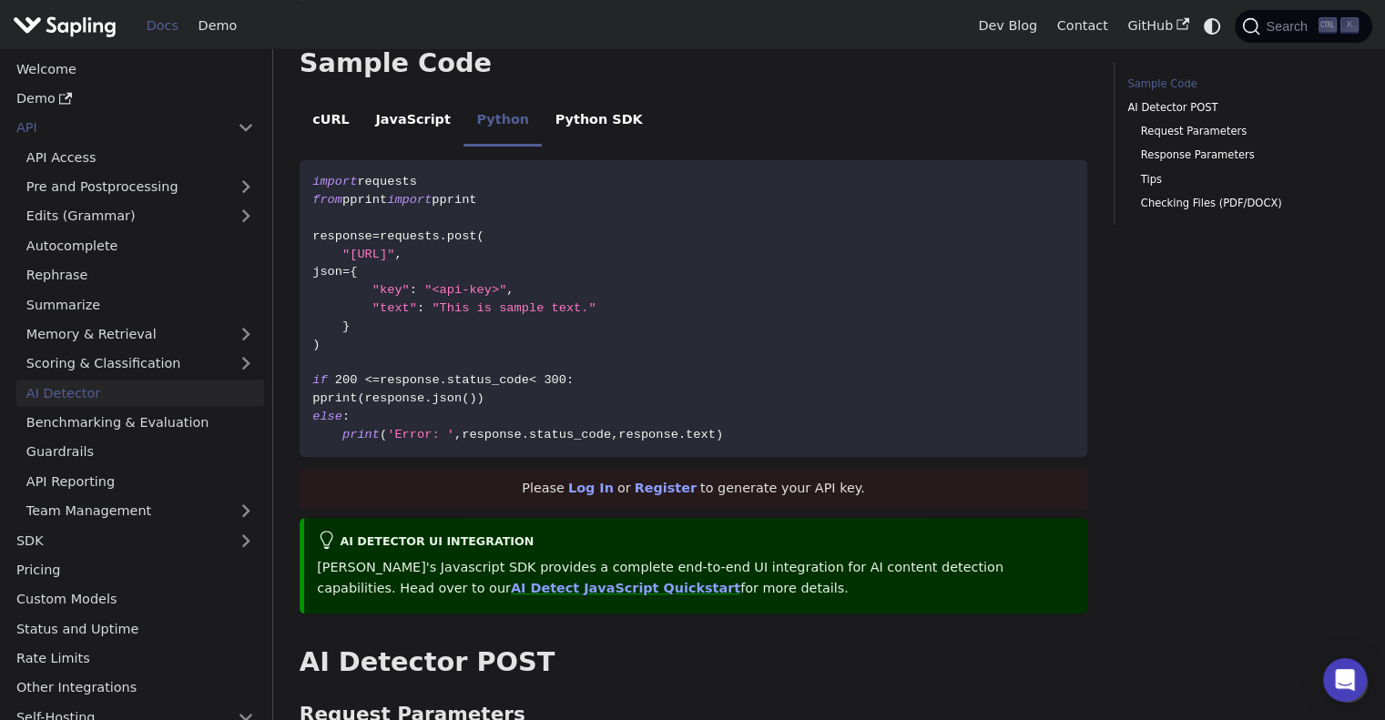
scroll to position [400, 0]
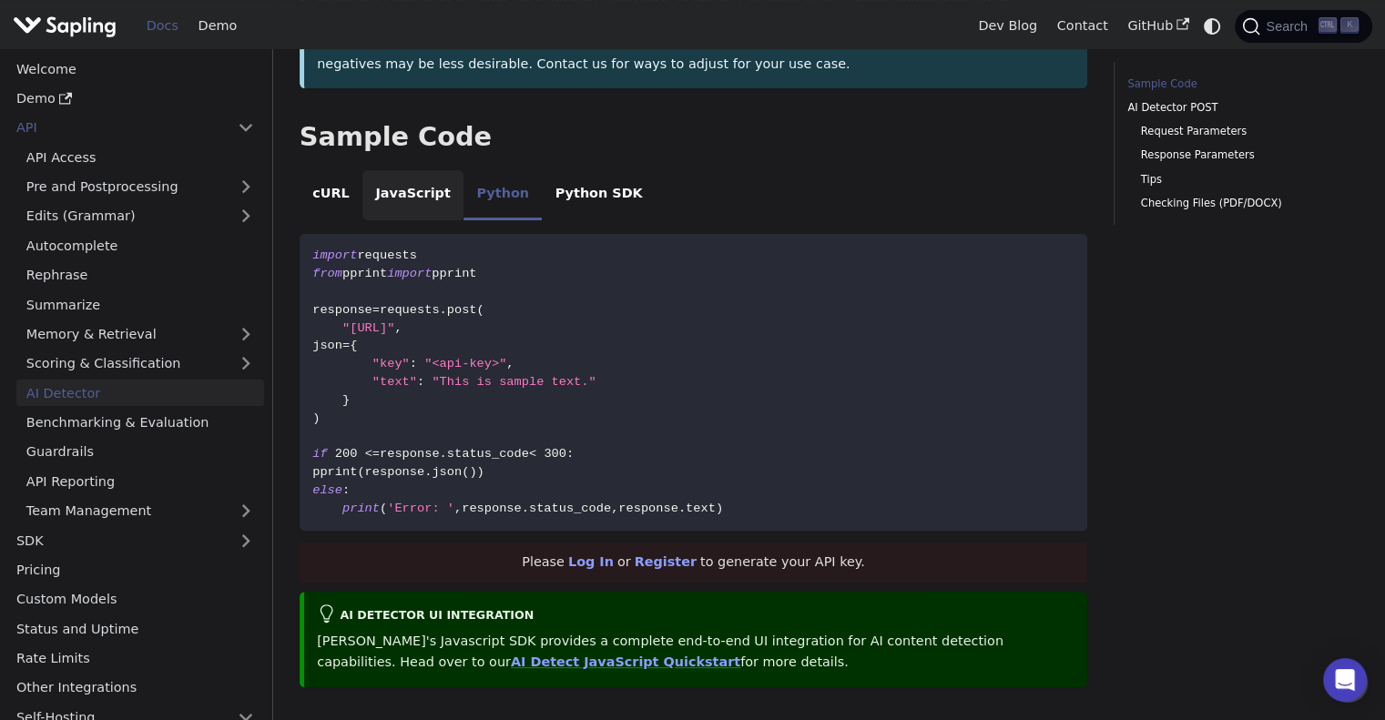
click at [413, 189] on li "JavaScript" at bounding box center [412, 195] width 101 height 51
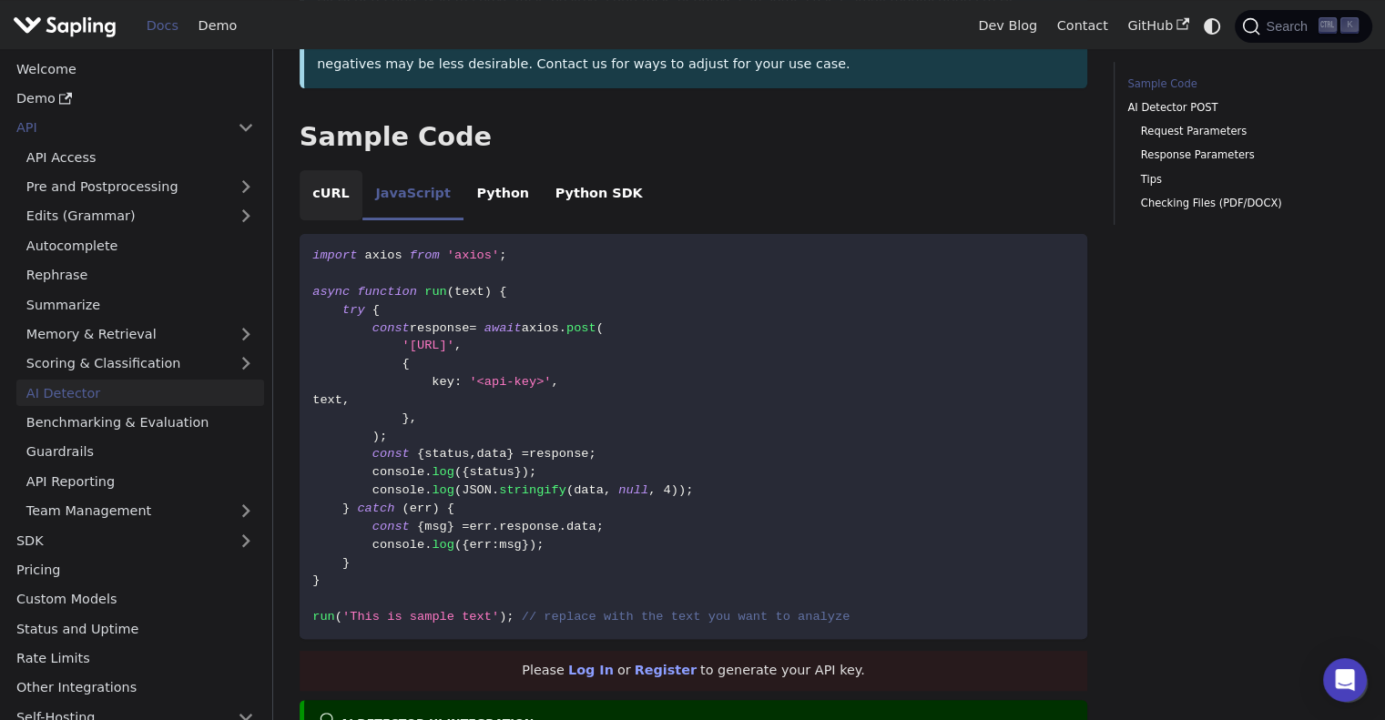
click at [339, 190] on li "cURL" at bounding box center [331, 195] width 63 height 51
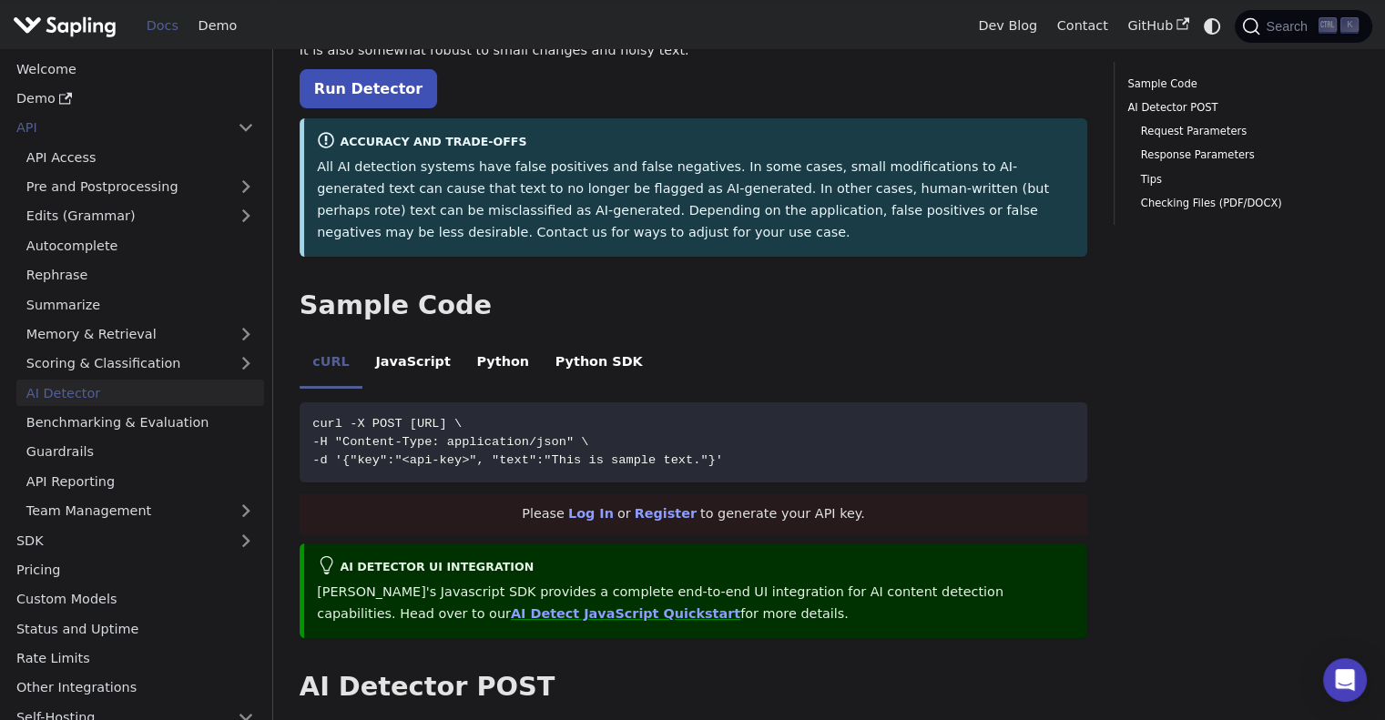
scroll to position [36, 0]
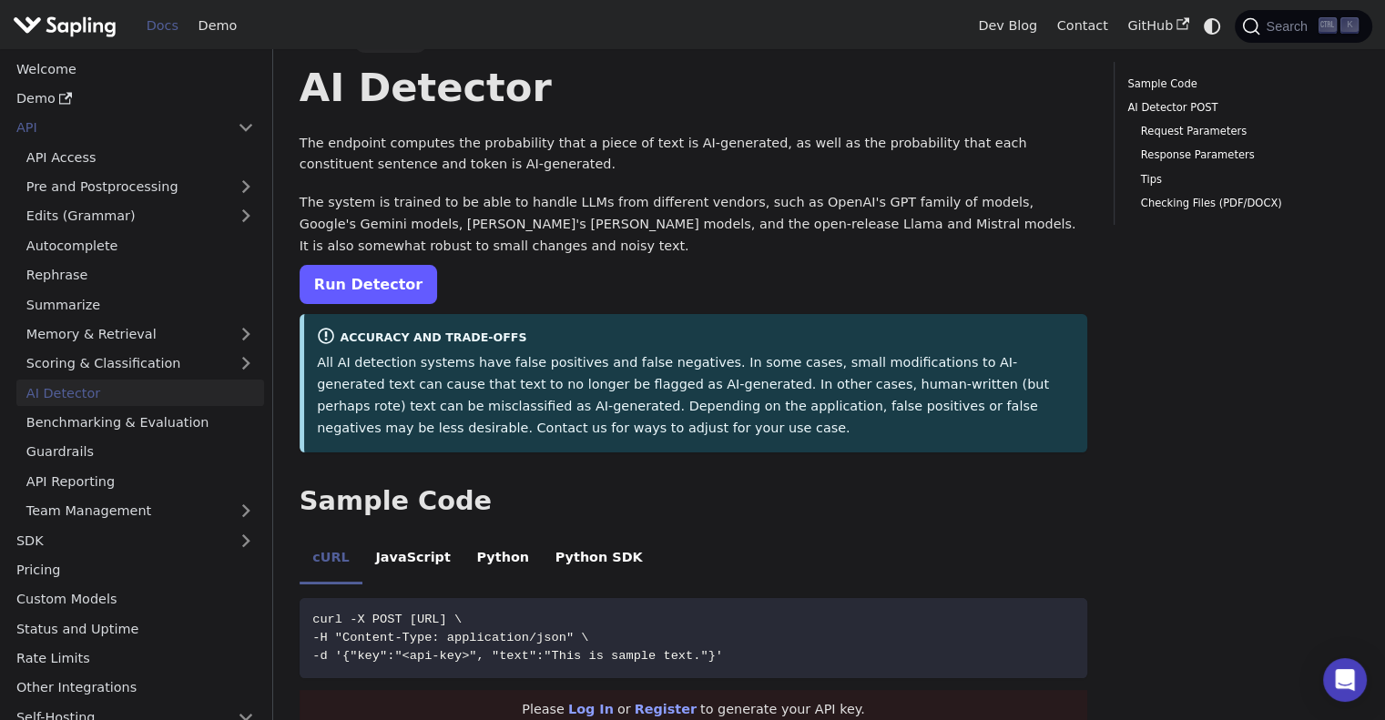
click at [366, 284] on link "Run Detector" at bounding box center [369, 284] width 138 height 39
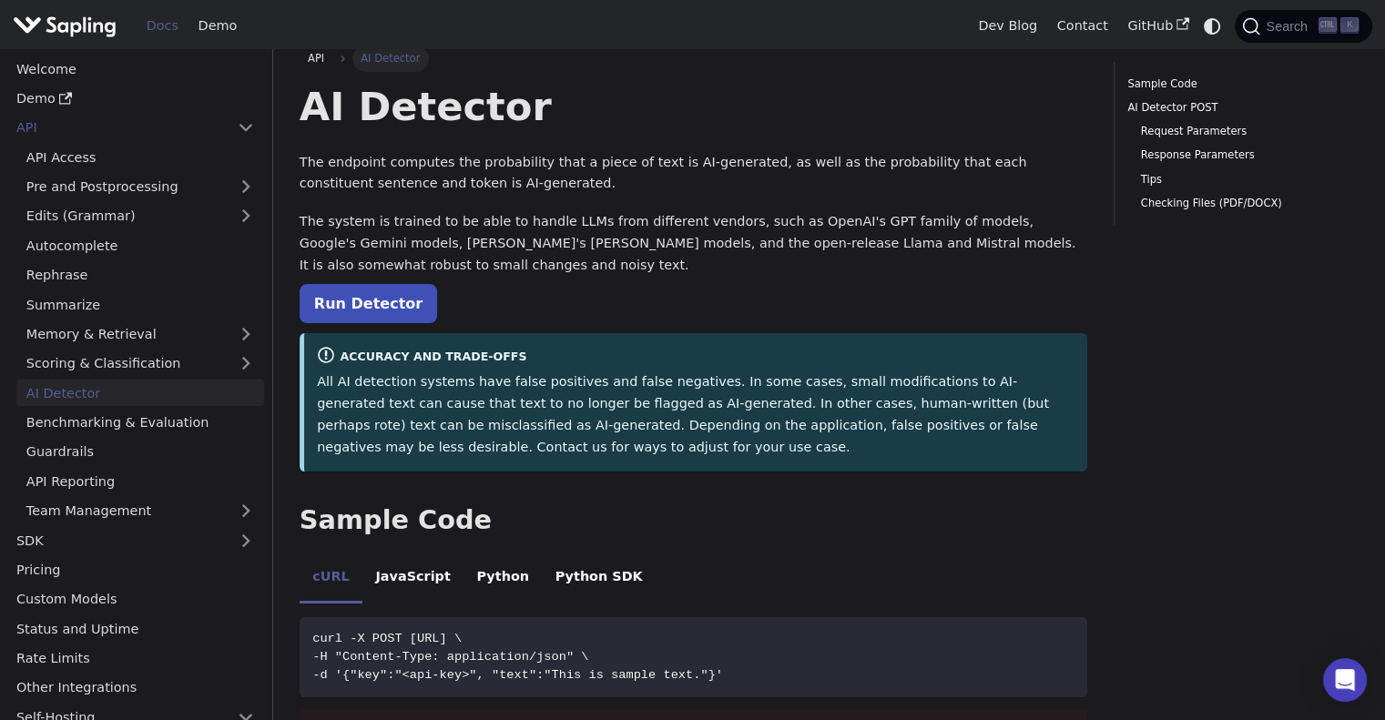
scroll to position [0, 0]
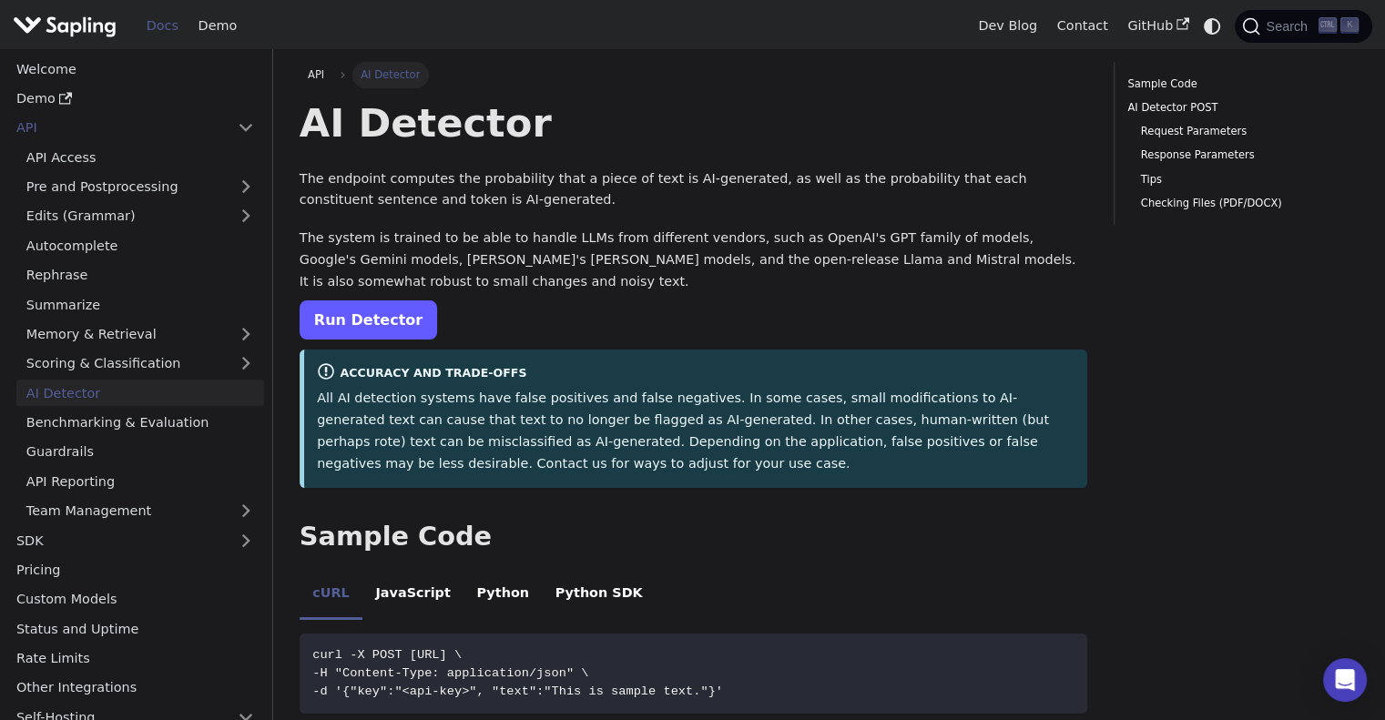
click at [362, 311] on link "Run Detector" at bounding box center [369, 320] width 138 height 39
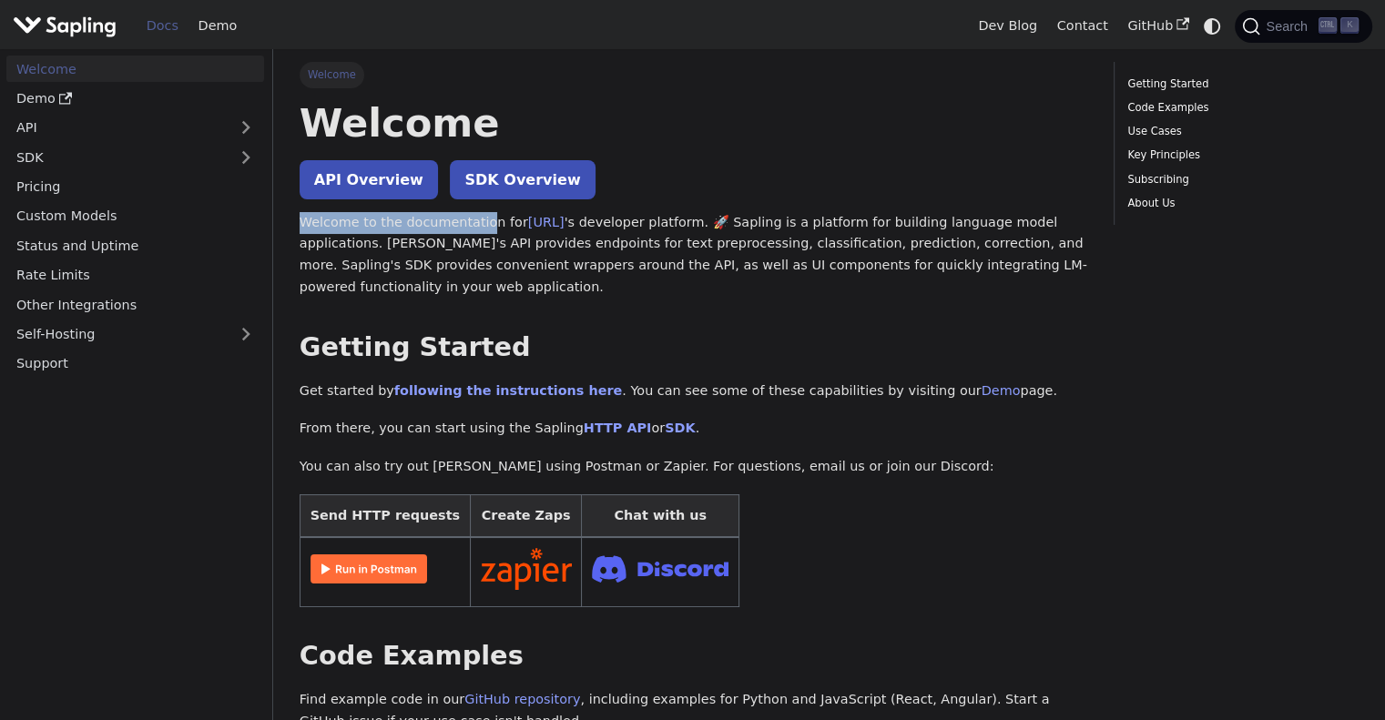
drag, startPoint x: 325, startPoint y: 216, endPoint x: 484, endPoint y: 210, distance: 159.5
drag, startPoint x: 631, startPoint y: 214, endPoint x: 685, endPoint y: 221, distance: 54.2
click at [685, 221] on p "Welcome to the documentation for [URL] 's developer platform. 🚀 Sapling is a pl…" at bounding box center [694, 255] width 788 height 87
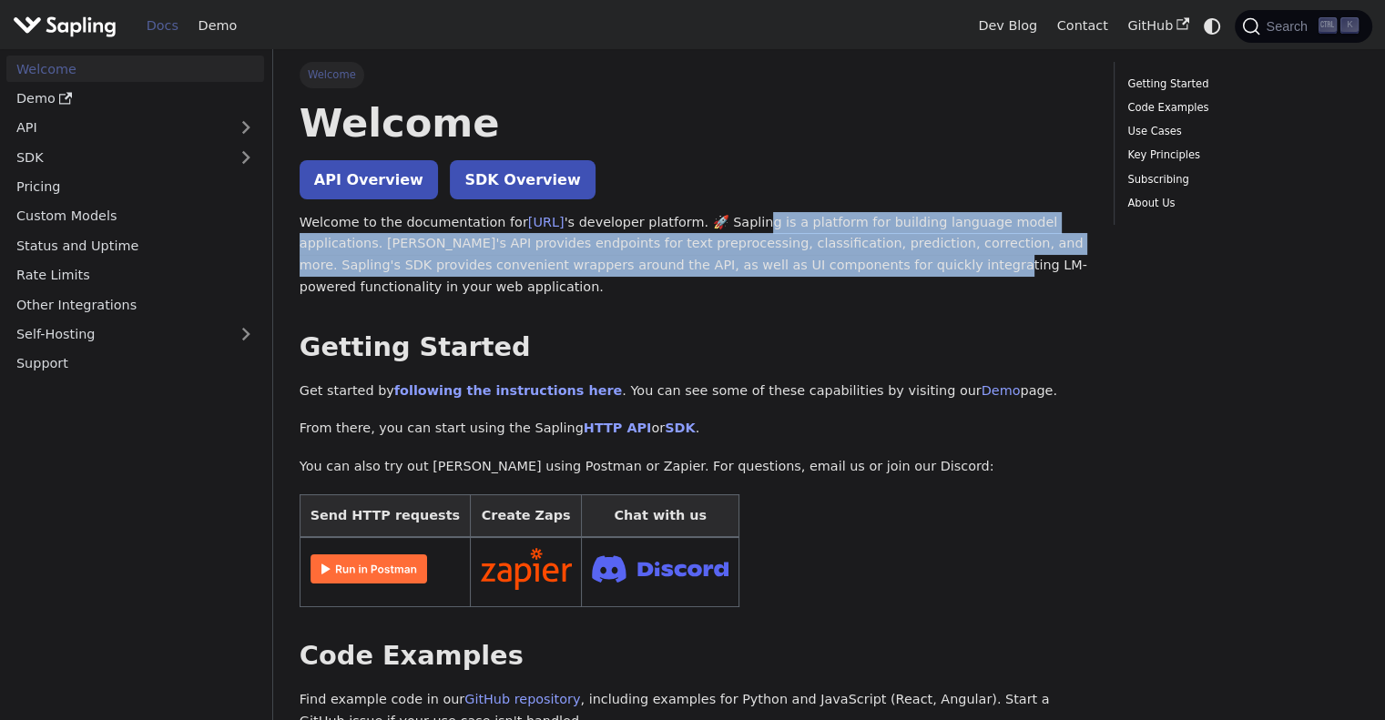
drag, startPoint x: 749, startPoint y: 225, endPoint x: 808, endPoint y: 260, distance: 69.0
click at [808, 260] on p "Welcome to the documentation for Sapling.ai 's developer platform. 🚀 Sapling is…" at bounding box center [694, 255] width 788 height 87
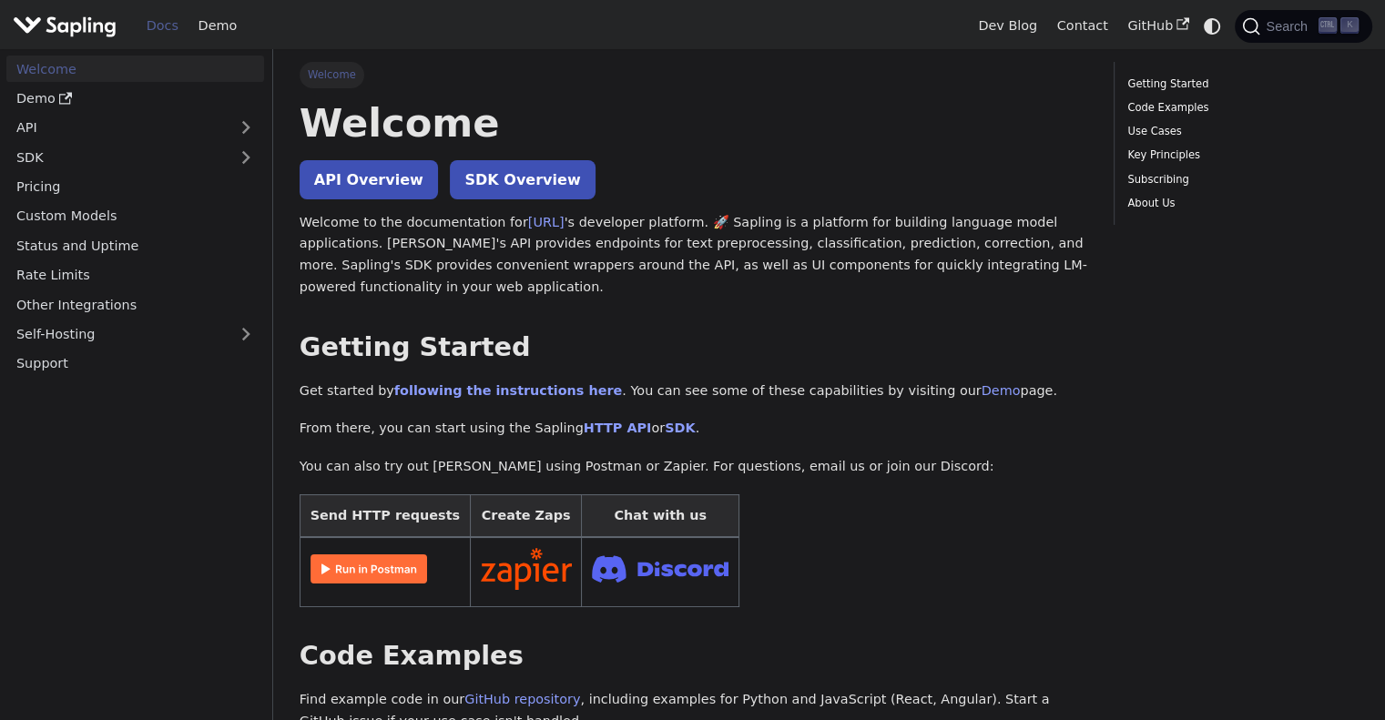
click at [794, 291] on p "Welcome to the documentation for Sapling.ai 's developer platform. 🚀 Sapling is…" at bounding box center [694, 255] width 788 height 87
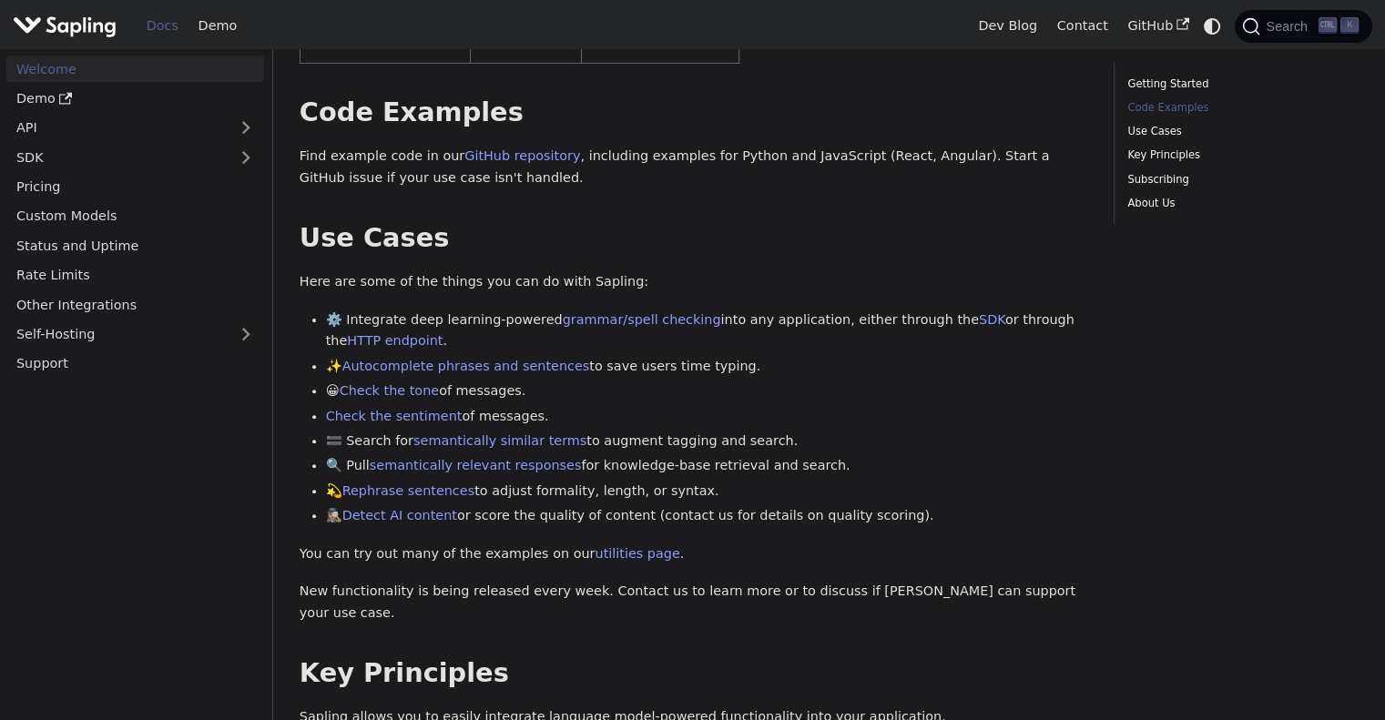
scroll to position [546, 0]
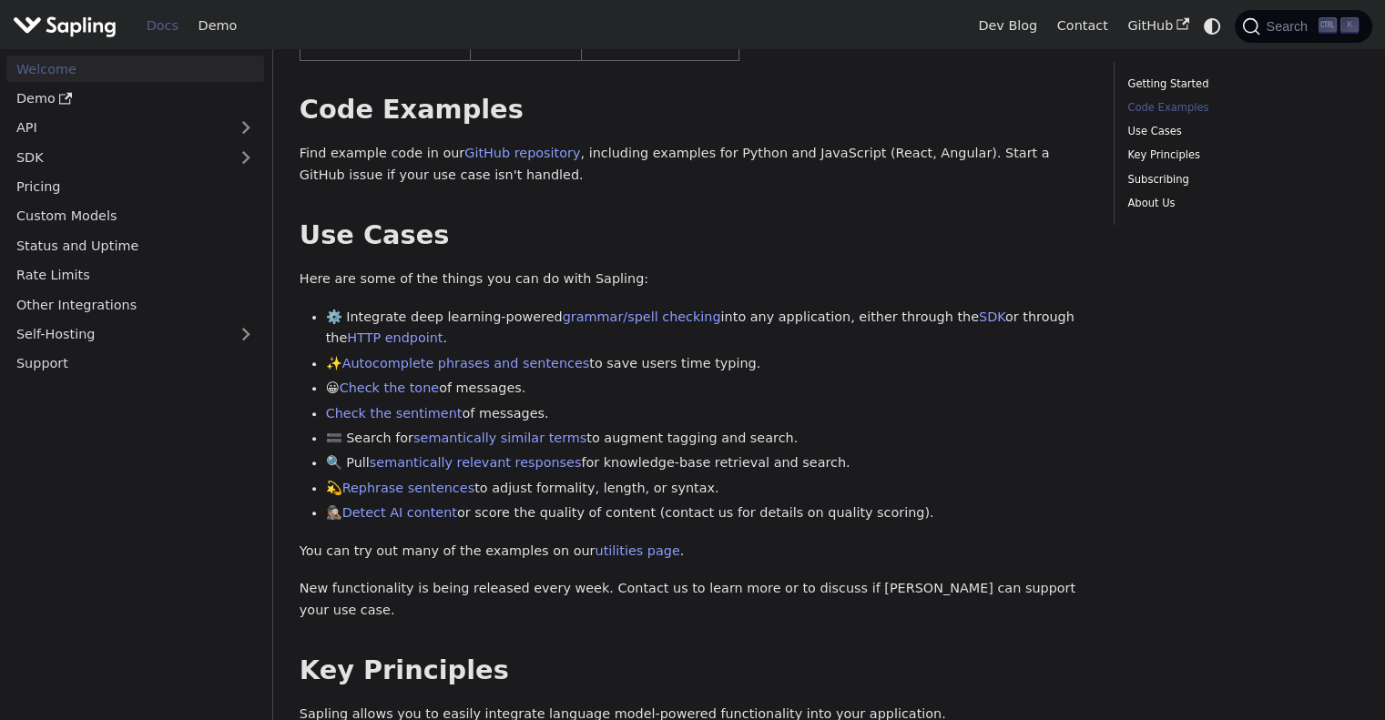
drag, startPoint x: 510, startPoint y: 510, endPoint x: 880, endPoint y: 515, distance: 369.8
click at [880, 515] on li "🕵🏽‍♀️ Detect AI content or score the quality of content (contact us for details…" at bounding box center [707, 514] width 762 height 22
click at [882, 515] on li "🕵🏽‍♀️ Detect AI content or score the quality of content (contact us for details…" at bounding box center [707, 514] width 762 height 22
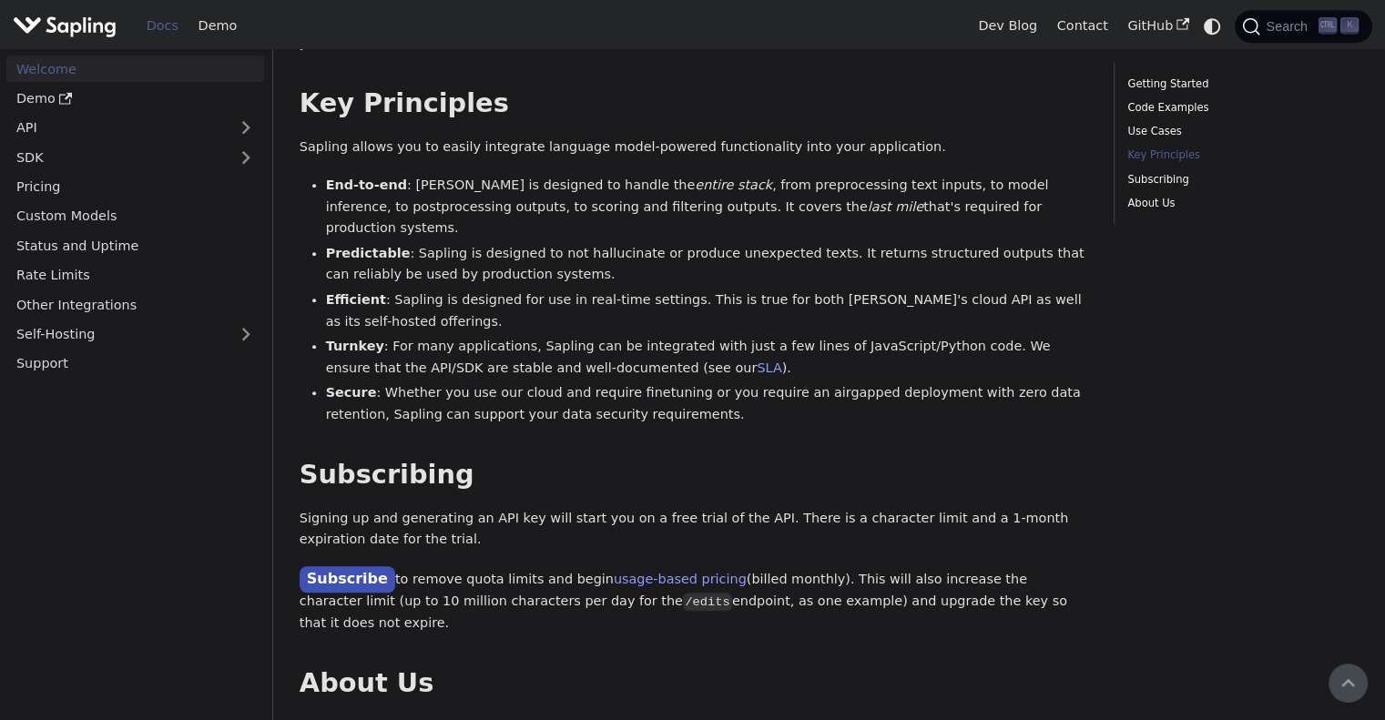
scroll to position [911, 0]
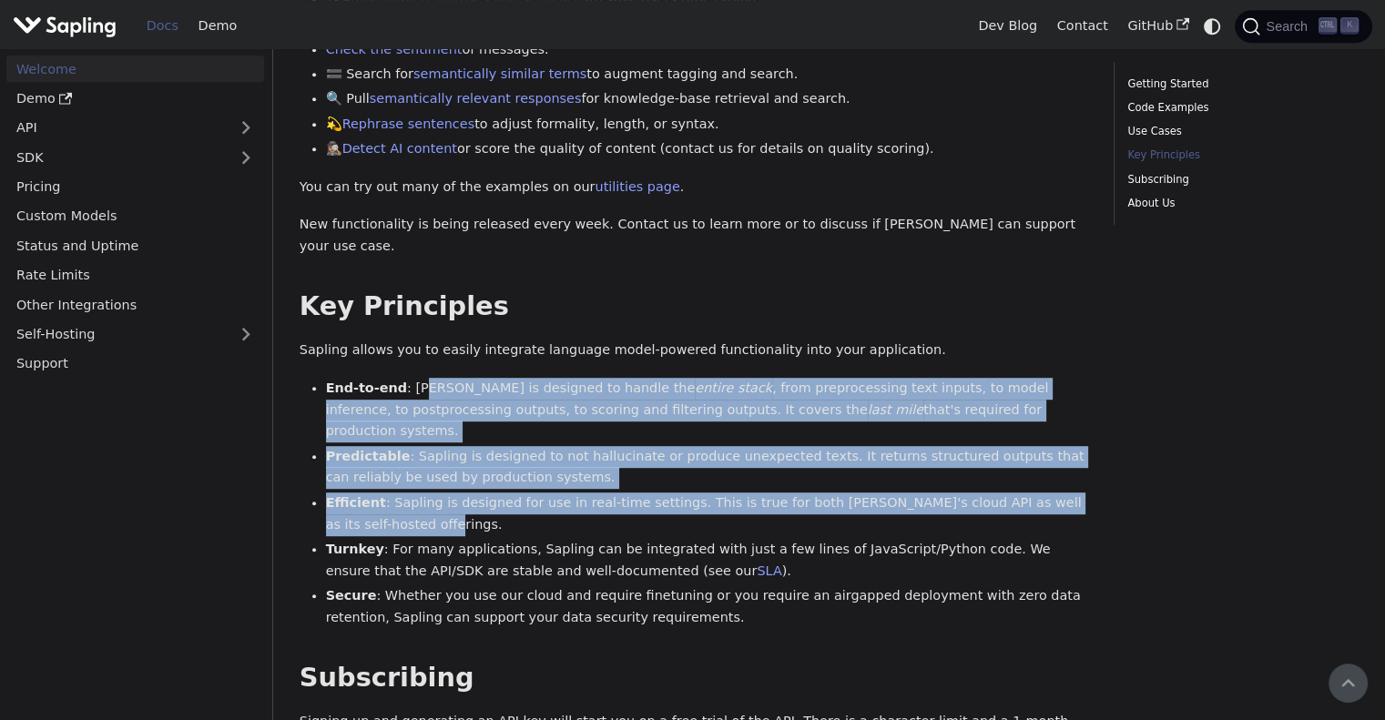
drag, startPoint x: 456, startPoint y: 364, endPoint x: 924, endPoint y: 479, distance: 481.9
click at [924, 479] on ul "End-to-end : Sapling is designed to handle the entire stack , from preprocessin…" at bounding box center [694, 503] width 788 height 251
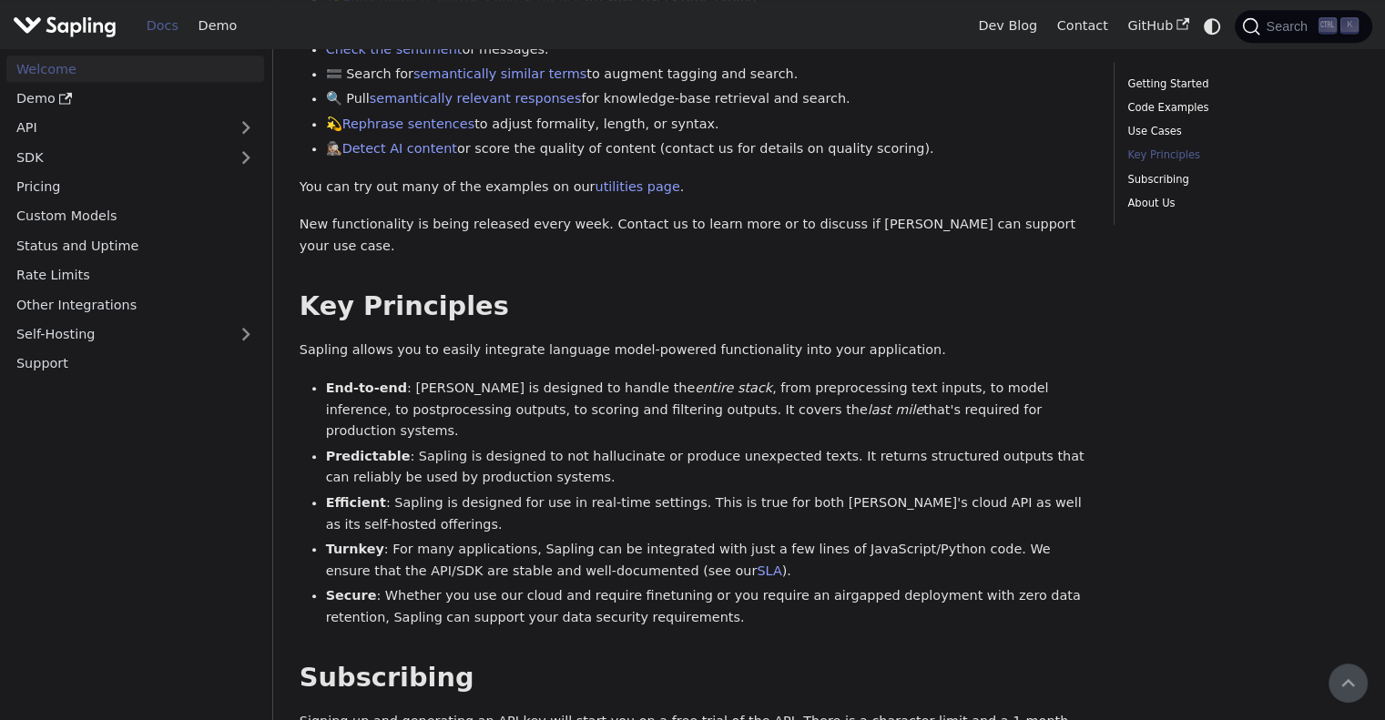
click at [783, 539] on li "Turnkey : For many applications, Sapling can be integrated with just a few line…" at bounding box center [707, 561] width 762 height 44
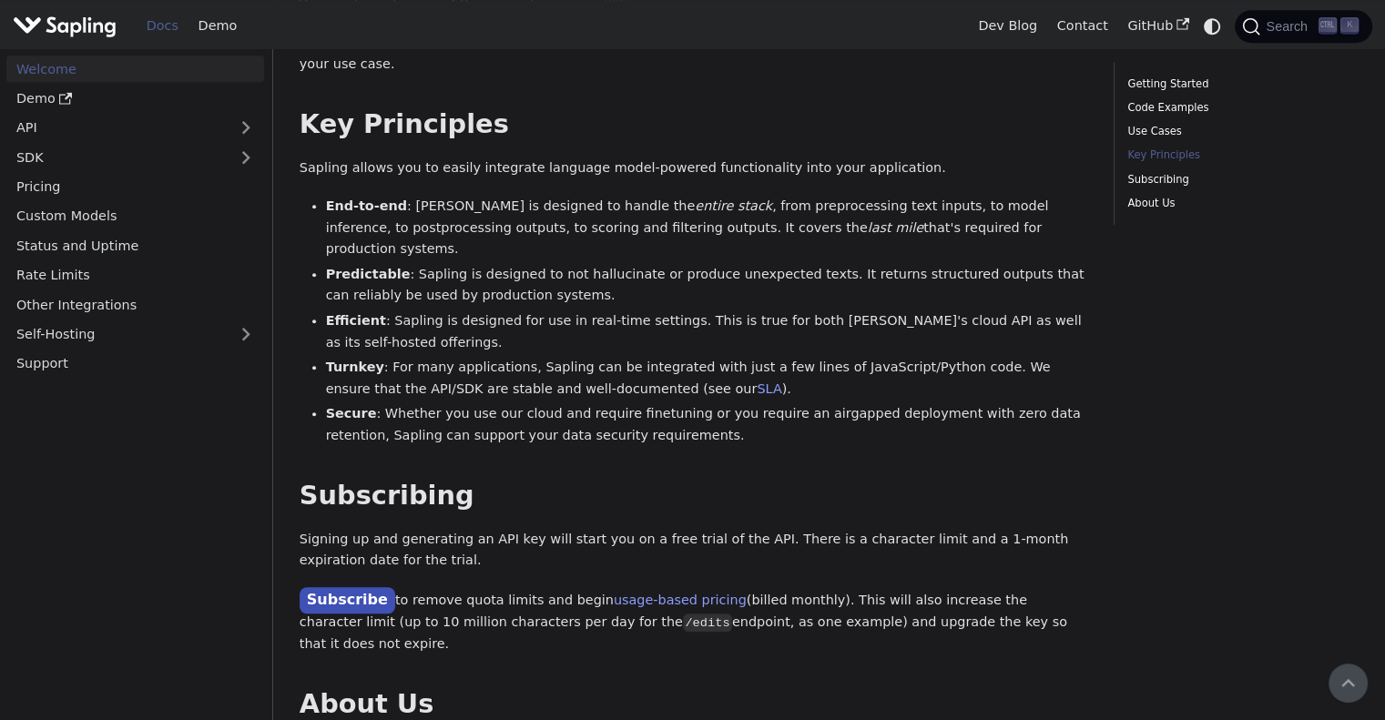
scroll to position [1002, 0]
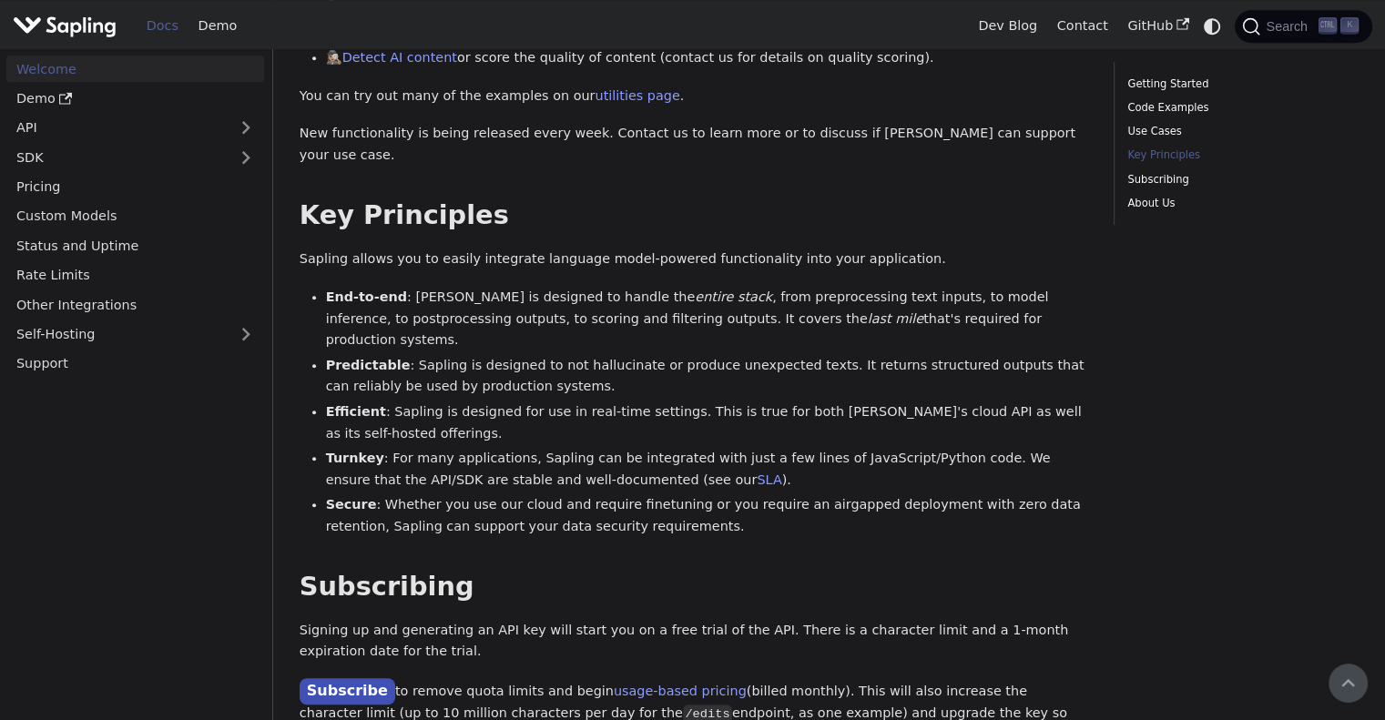
click at [502, 402] on li "Efficient : Sapling is designed for use in real-time settings. This is true for…" at bounding box center [707, 424] width 762 height 44
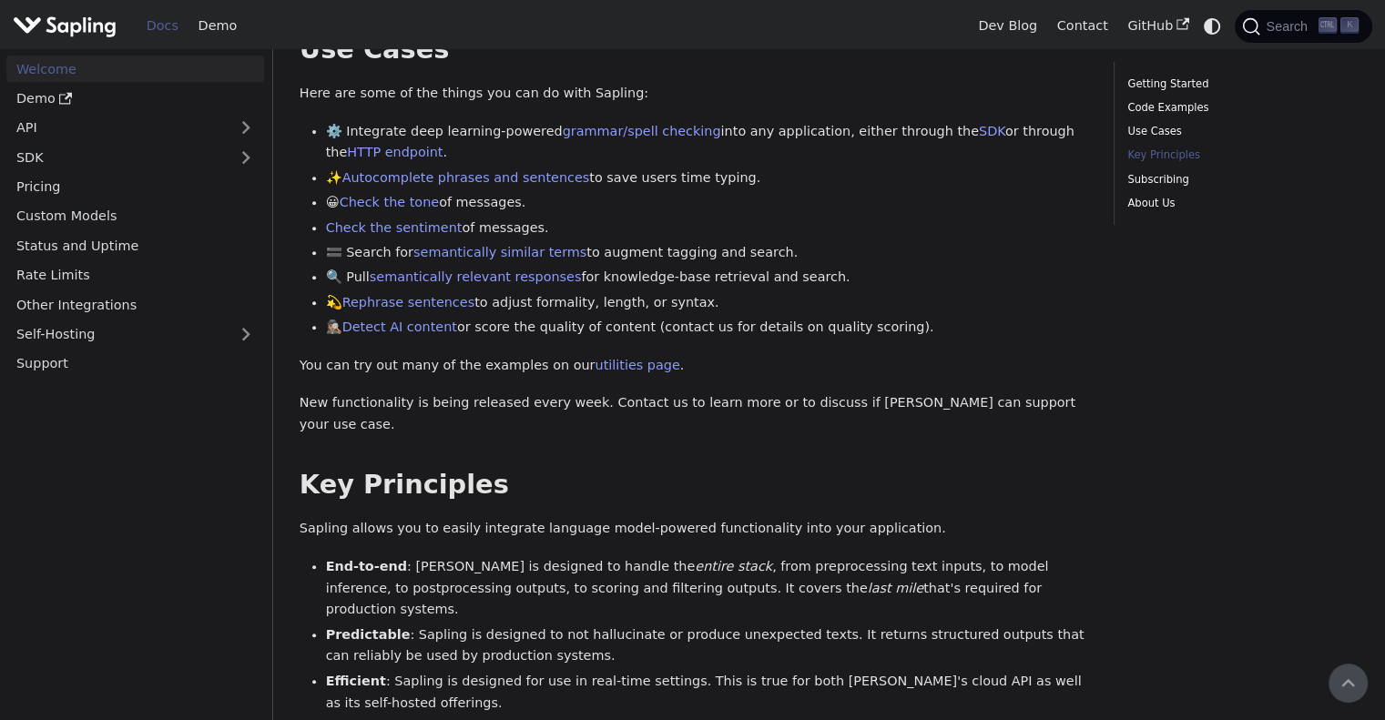
scroll to position [729, 0]
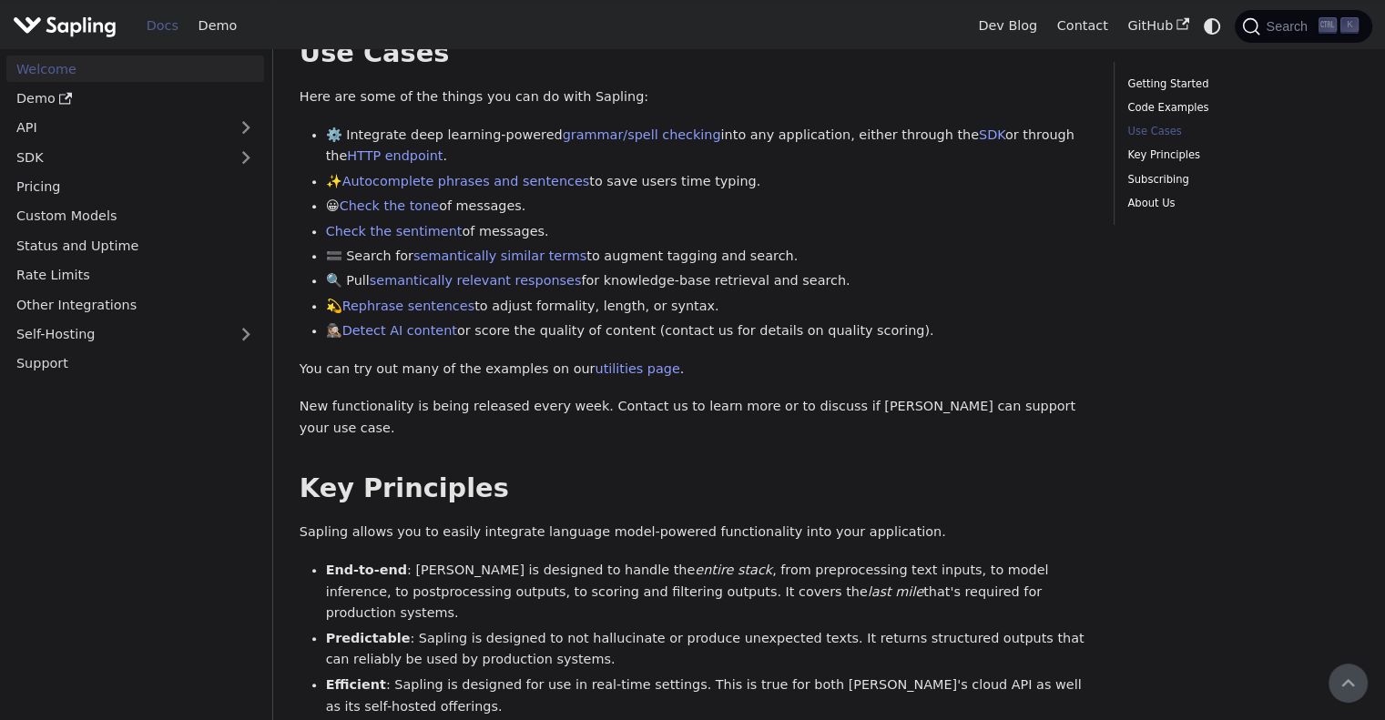
click at [515, 421] on div "Welcome API Overview SDK Overview Welcome to the documentation for Sapling.ai '…" at bounding box center [694, 297] width 788 height 1855
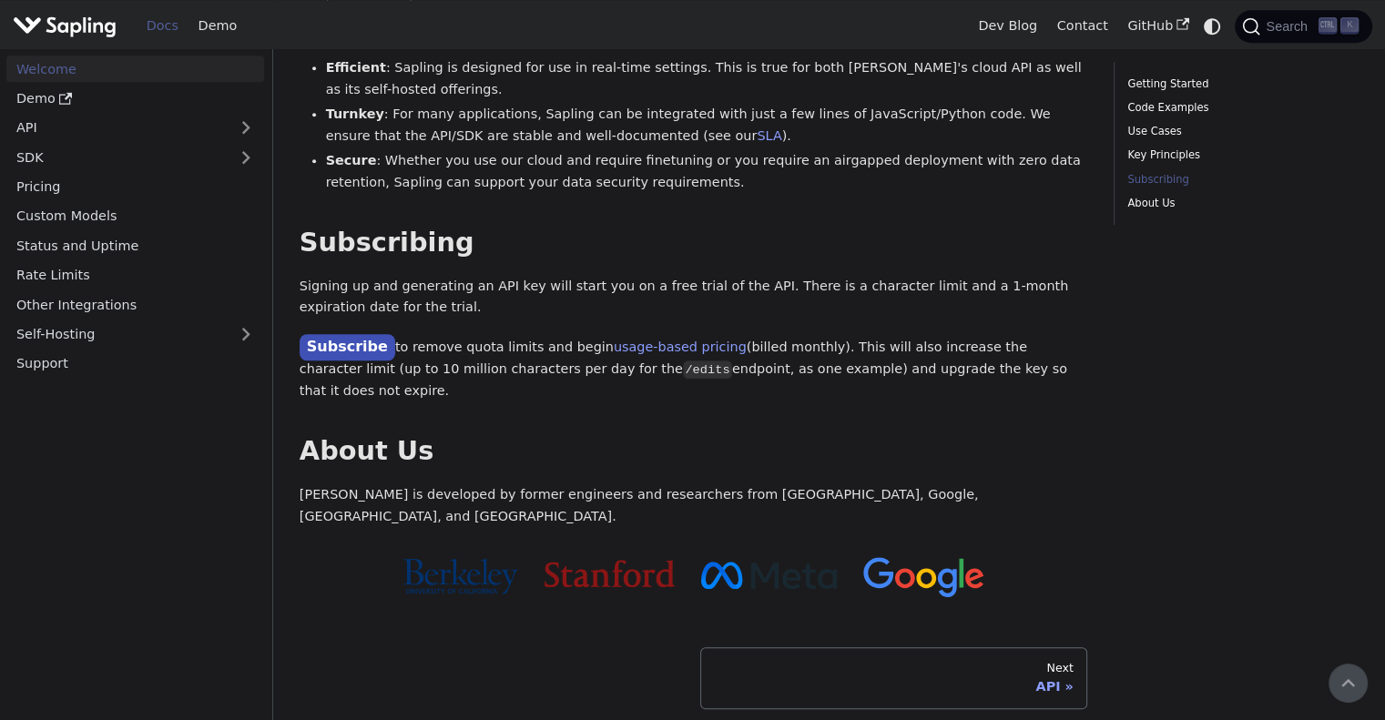
scroll to position [1184, 0]
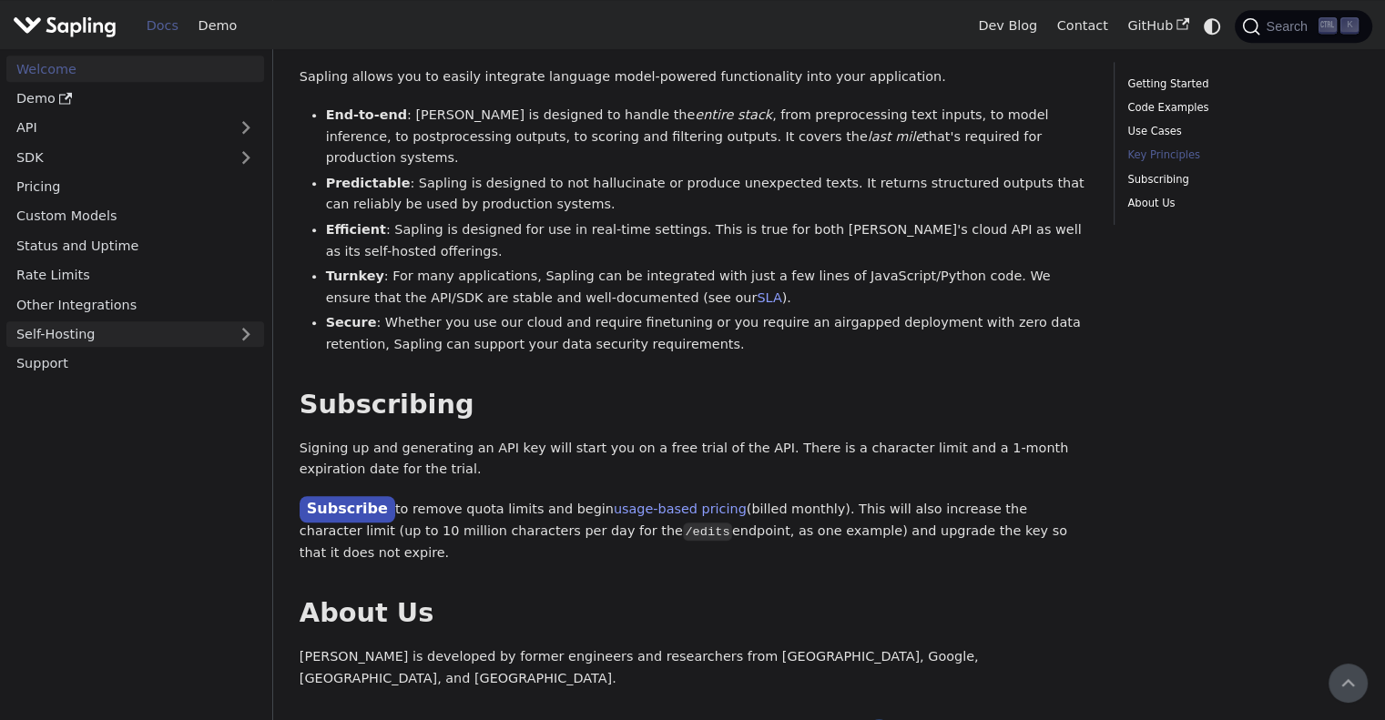
click at [255, 331] on link "Self-Hosting" at bounding box center [135, 334] width 258 height 26
click at [225, 364] on link "Overview" at bounding box center [140, 364] width 248 height 26
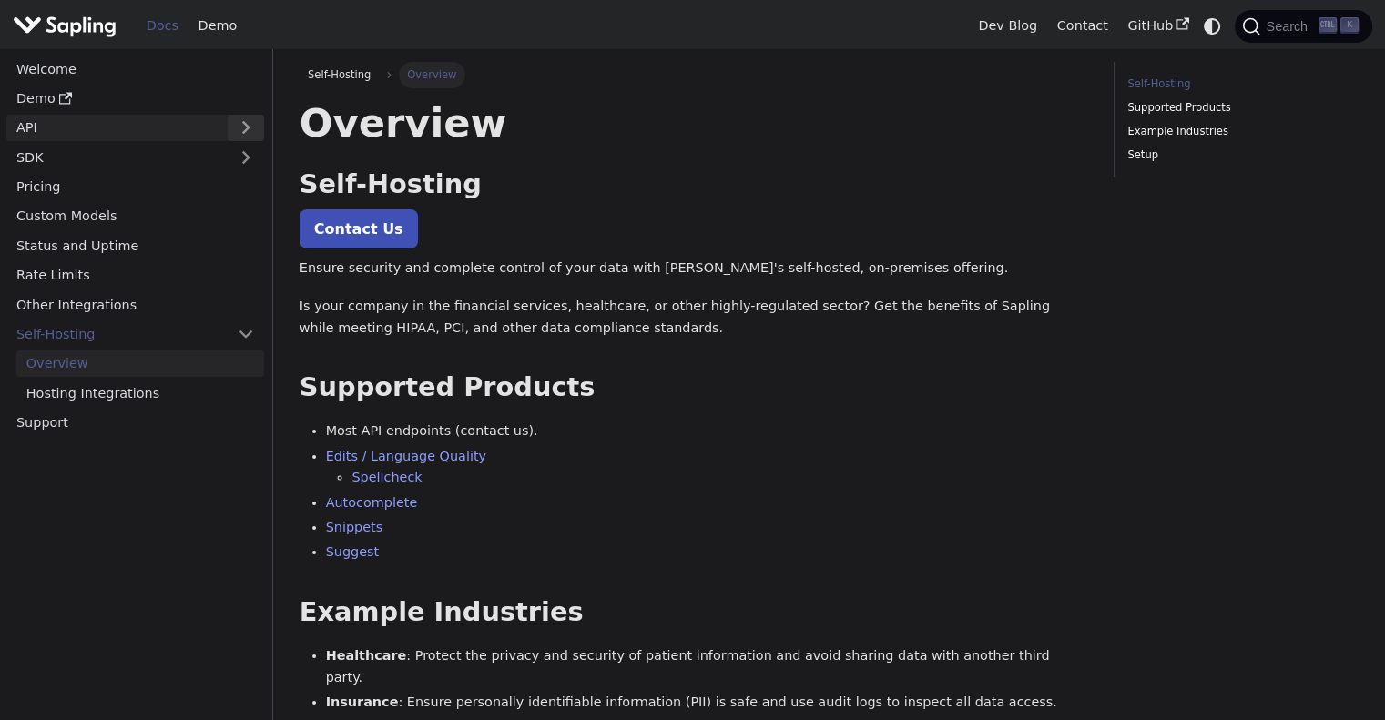
click at [238, 129] on button "Expand sidebar category 'API'" at bounding box center [246, 128] width 36 height 26
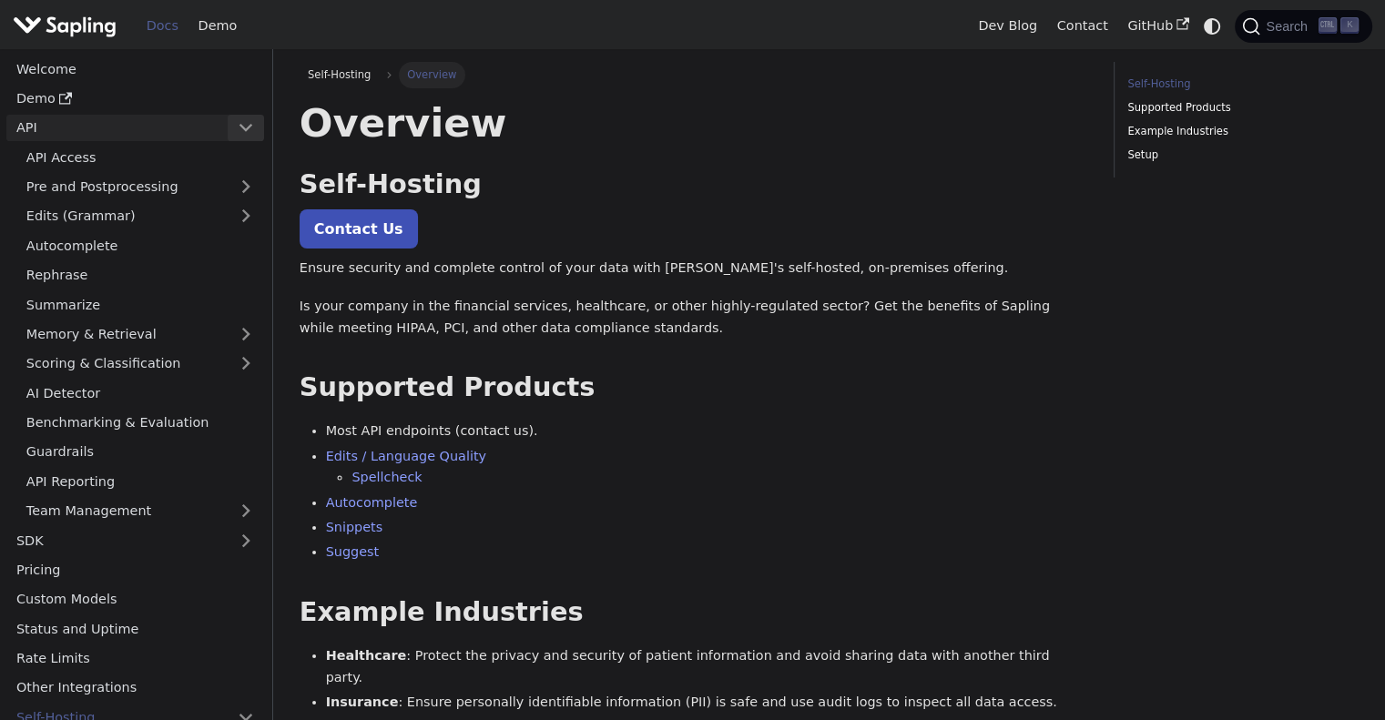
click at [238, 129] on button "Collapse sidebar category 'API'" at bounding box center [246, 128] width 36 height 26
